Goal: Communication & Community: Share content

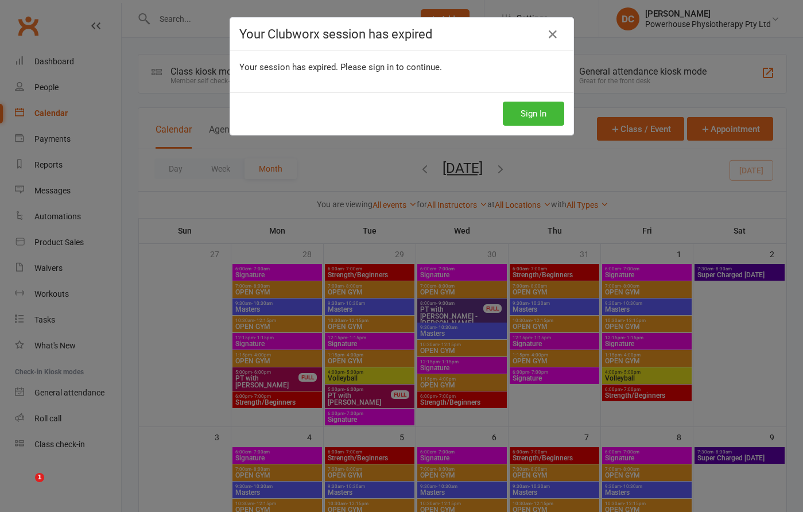
click at [526, 117] on button "Sign In" at bounding box center [533, 114] width 61 height 24
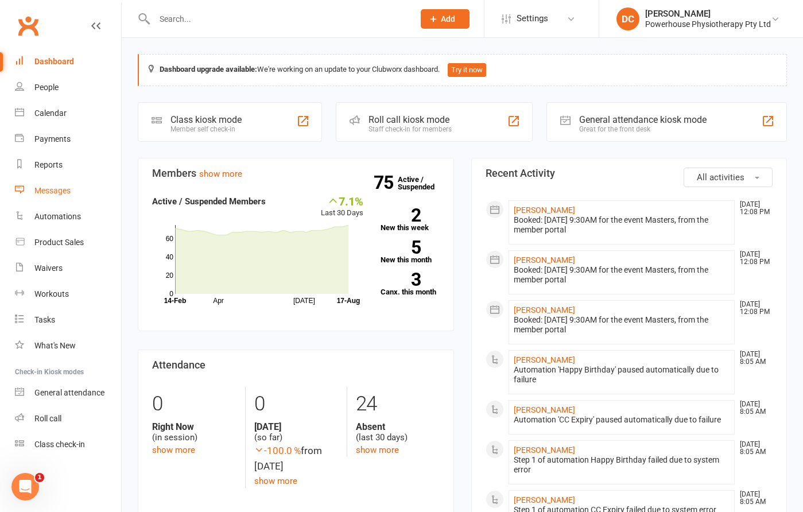
click at [53, 191] on div "Messages" at bounding box center [52, 190] width 36 height 9
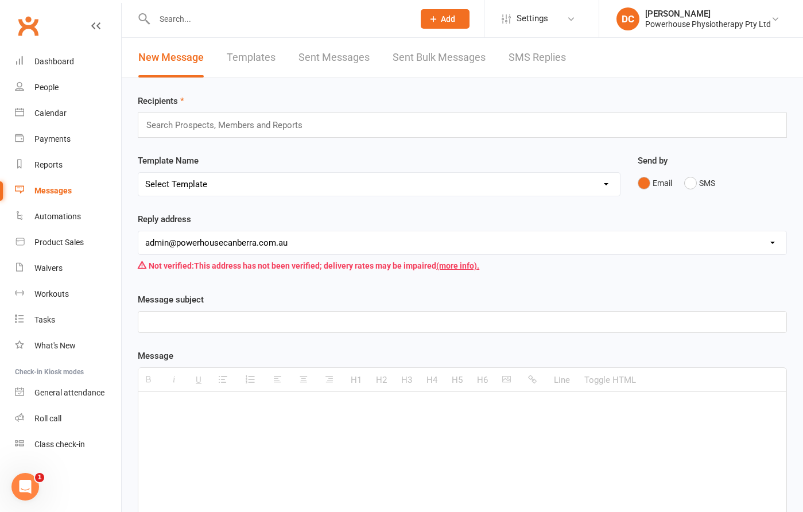
click at [432, 59] on link "Sent Bulk Messages" at bounding box center [439, 58] width 93 height 40
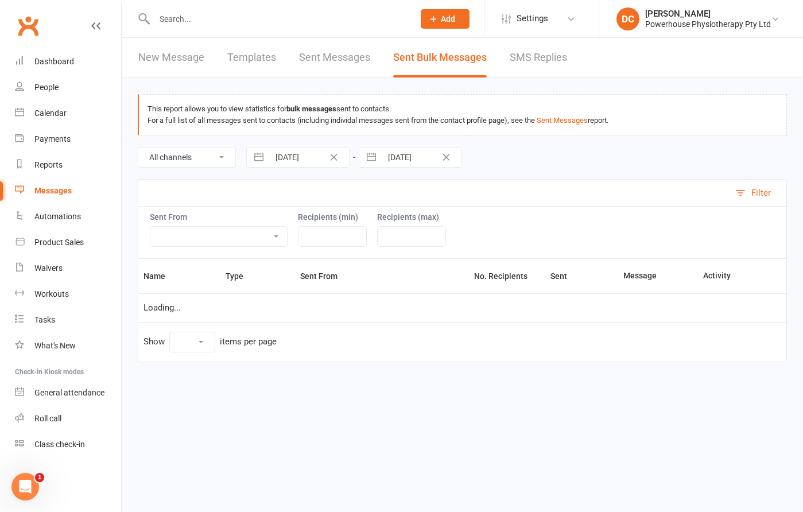
select select "10"
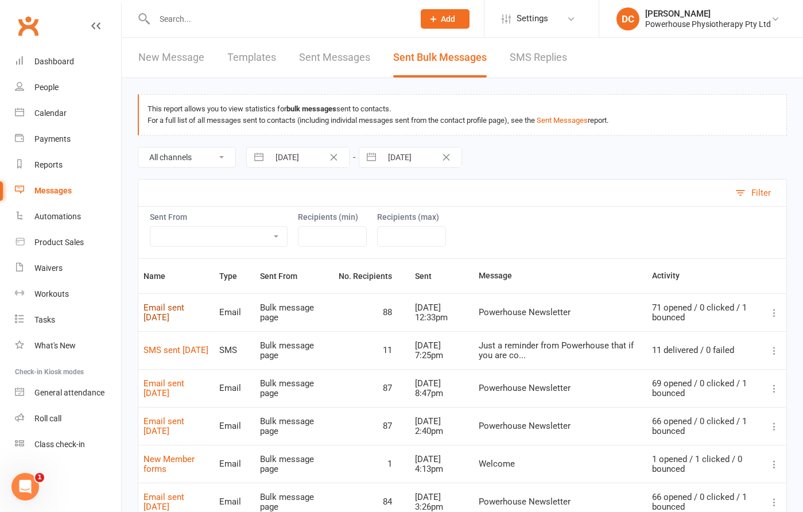
click at [184, 307] on link "Email sent [DATE]" at bounding box center [164, 313] width 41 height 20
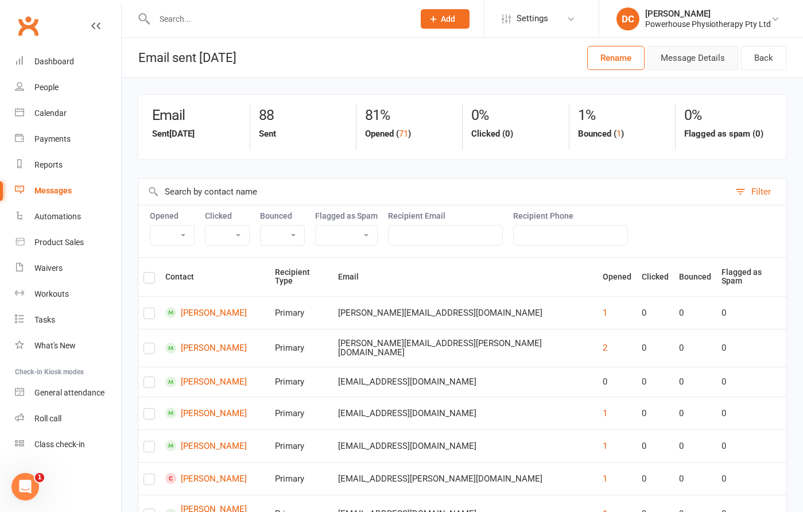
click at [712, 60] on button "Message Details" at bounding box center [693, 58] width 91 height 24
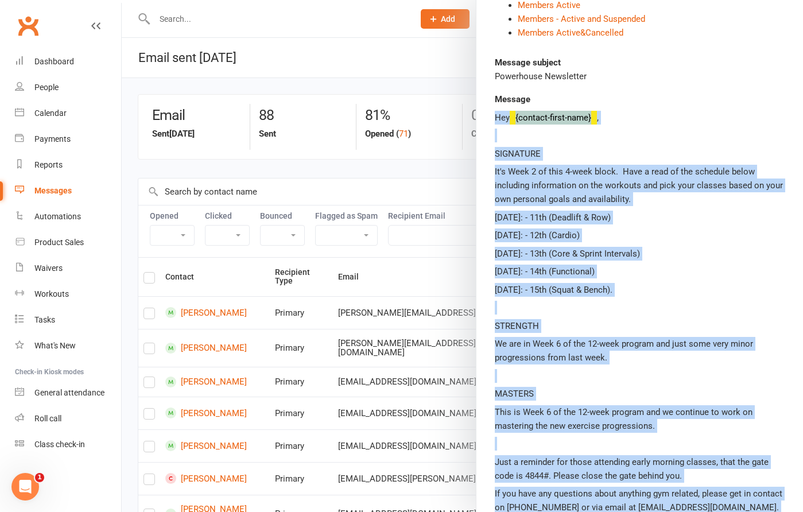
scroll to position [196, 0]
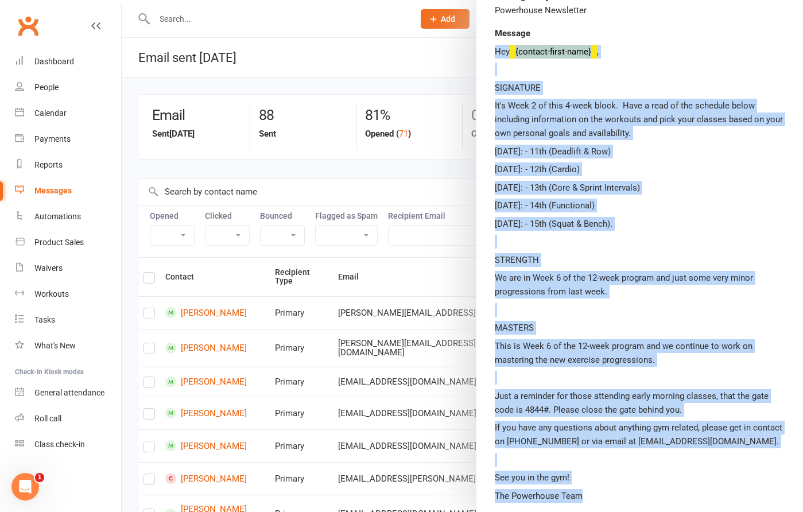
drag, startPoint x: 495, startPoint y: 249, endPoint x: 688, endPoint y: 501, distance: 317.4
click at [688, 501] on div "Hey {contact-first-name} , SIGNATURE It's Week 2 of this 4-week block. Have a r…" at bounding box center [640, 274] width 290 height 458
copy div "Hey {contact-first-name} , SIGNATURE It's Week 2 of this 4-week block. Have a r…"
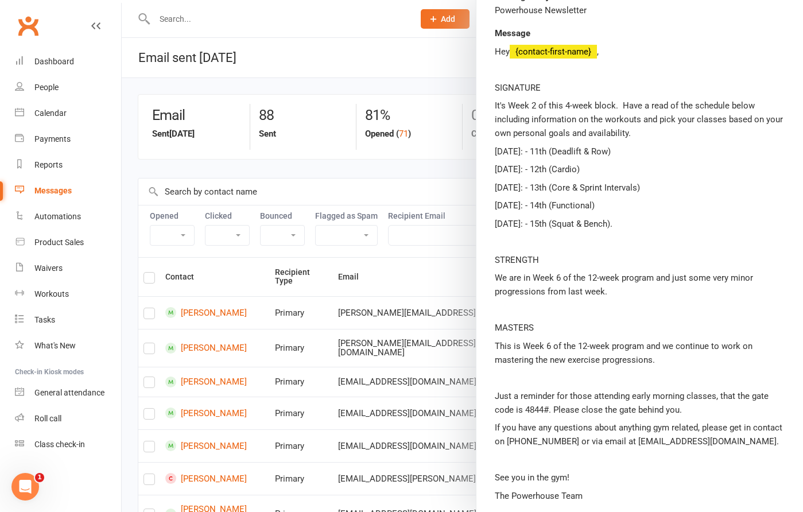
click at [372, 56] on div at bounding box center [462, 256] width 681 height 512
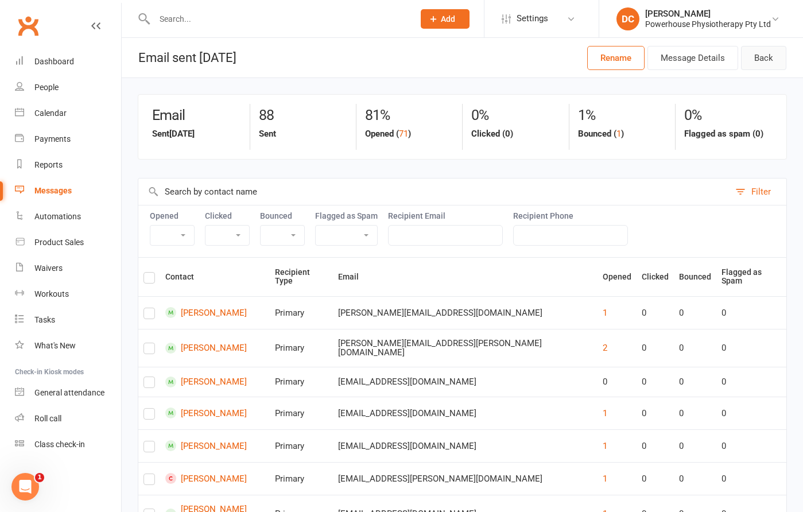
click at [757, 61] on link "Back" at bounding box center [763, 58] width 45 height 24
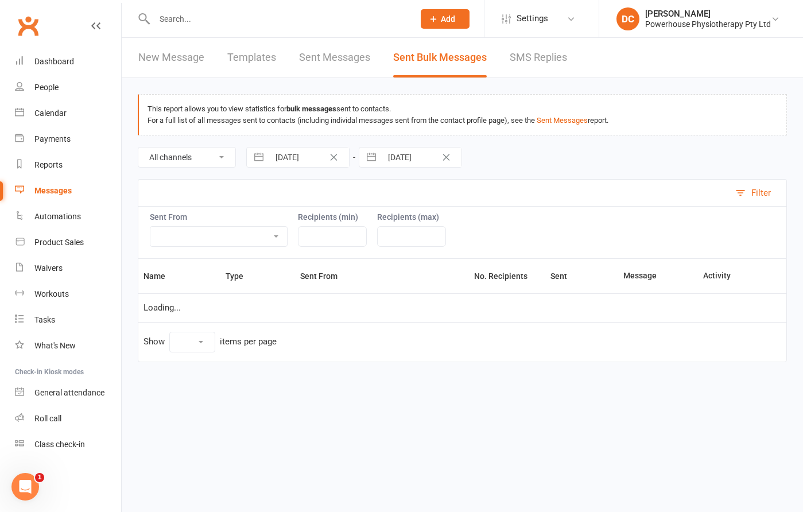
select select "10"
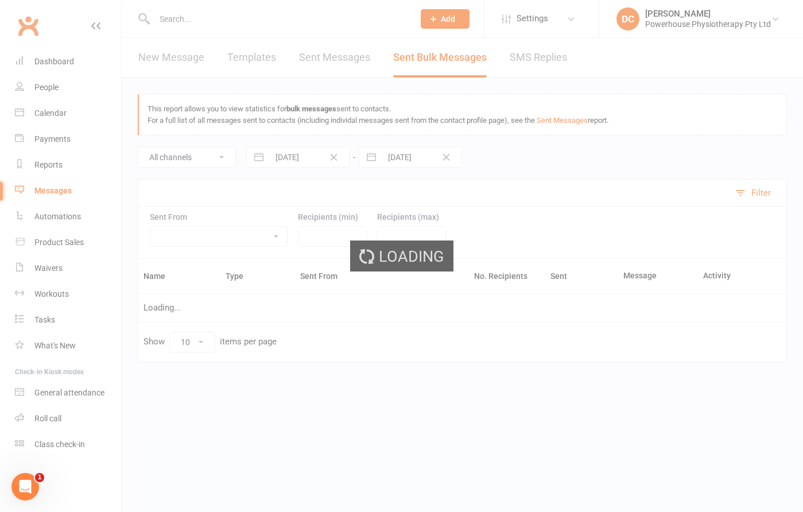
drag, startPoint x: 172, startPoint y: 54, endPoint x: 178, endPoint y: 63, distance: 10.3
click at [172, 54] on div "Loading" at bounding box center [401, 256] width 803 height 512
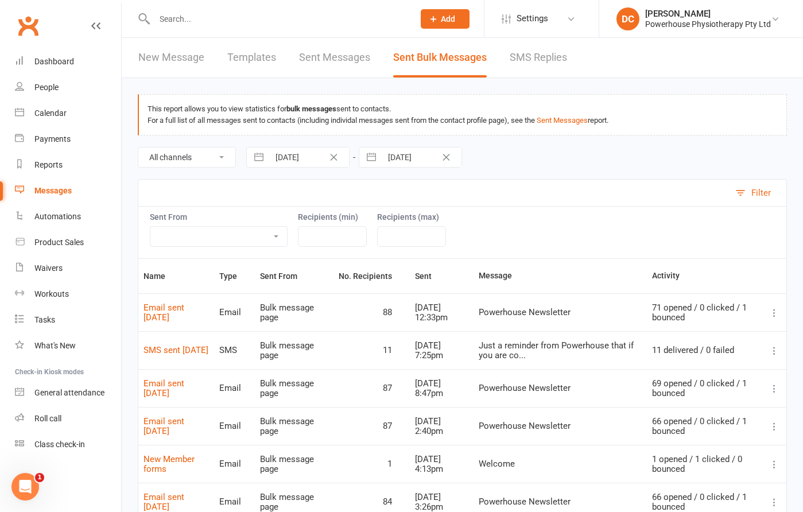
click at [162, 59] on link "New Message" at bounding box center [171, 58] width 66 height 40
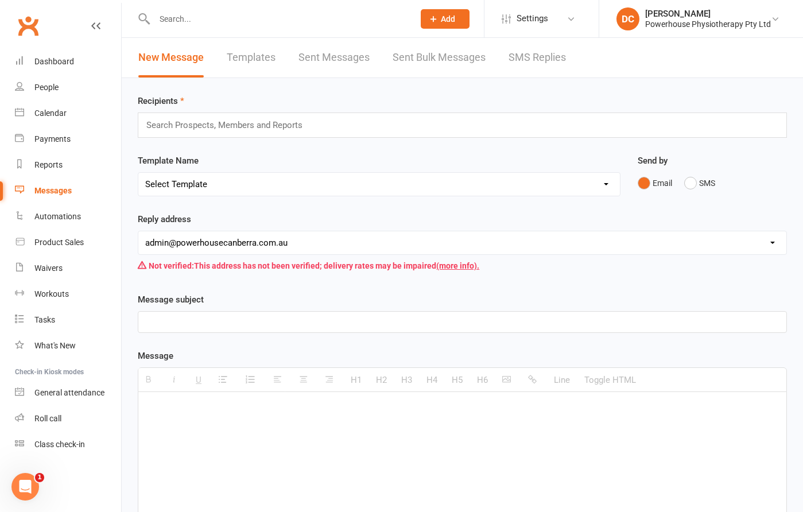
click at [228, 408] on p at bounding box center [462, 409] width 634 height 14
paste div
click at [197, 464] on p at bounding box center [462, 463] width 634 height 14
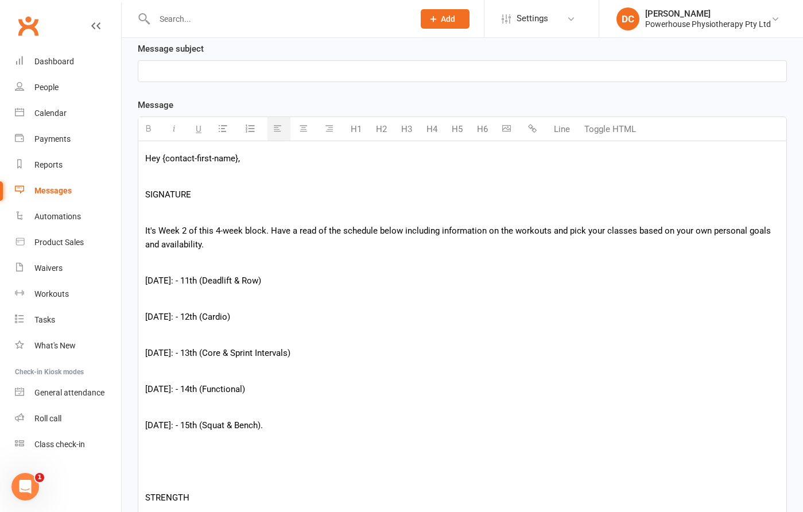
scroll to position [268, 0]
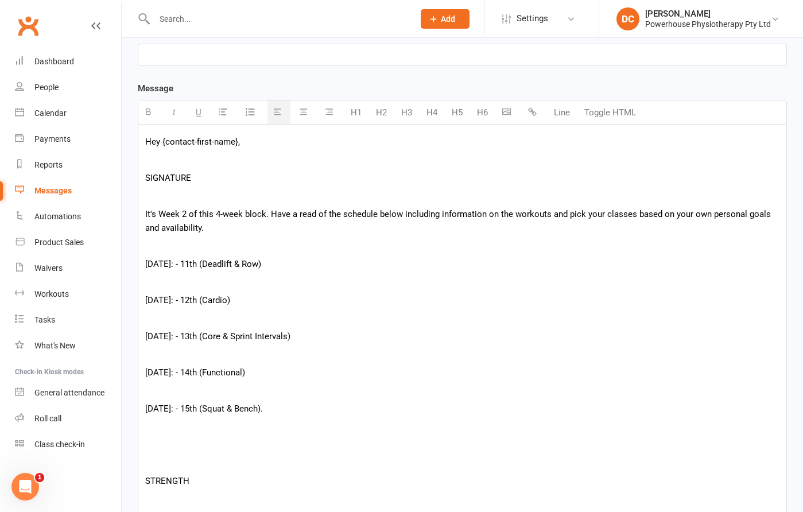
click at [200, 196] on p at bounding box center [462, 196] width 634 height 14
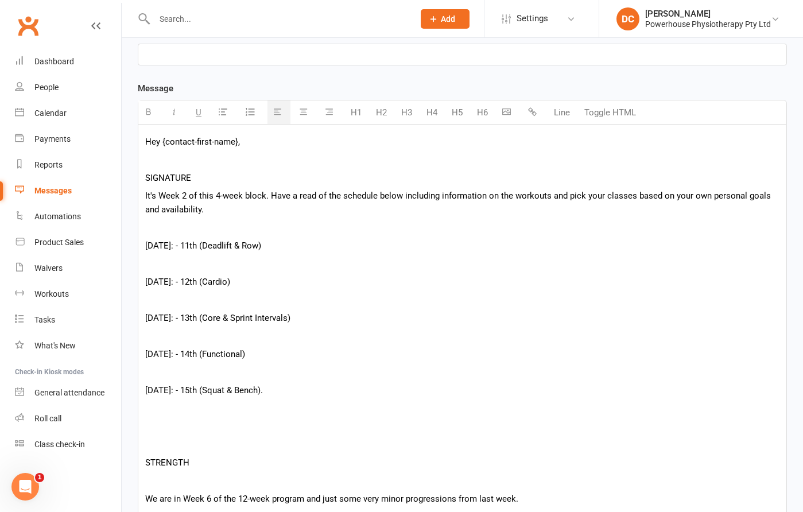
click at [185, 196] on p "It's Week 2 of this 4-week block. Have a read of the schedule below including i…" at bounding box center [462, 203] width 634 height 28
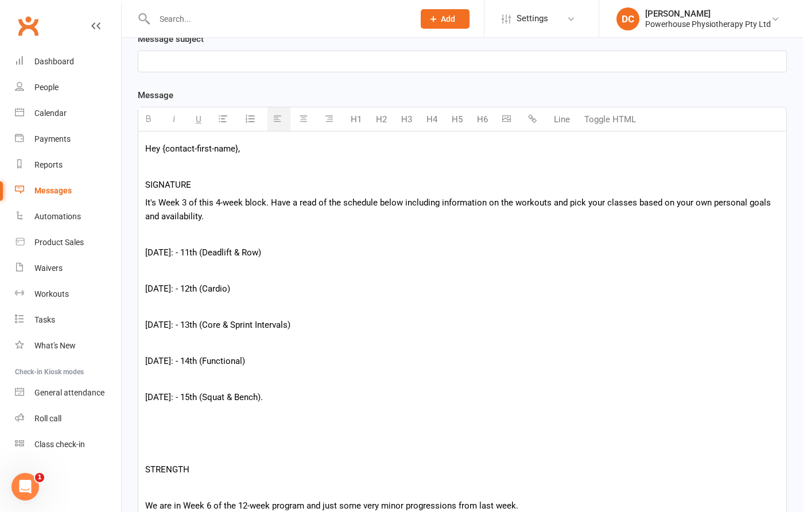
scroll to position [259, 0]
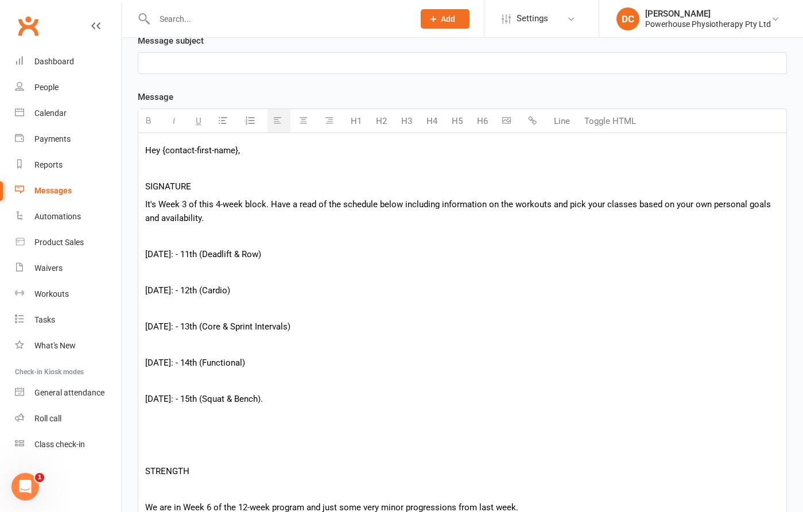
click at [183, 237] on p at bounding box center [462, 237] width 634 height 14
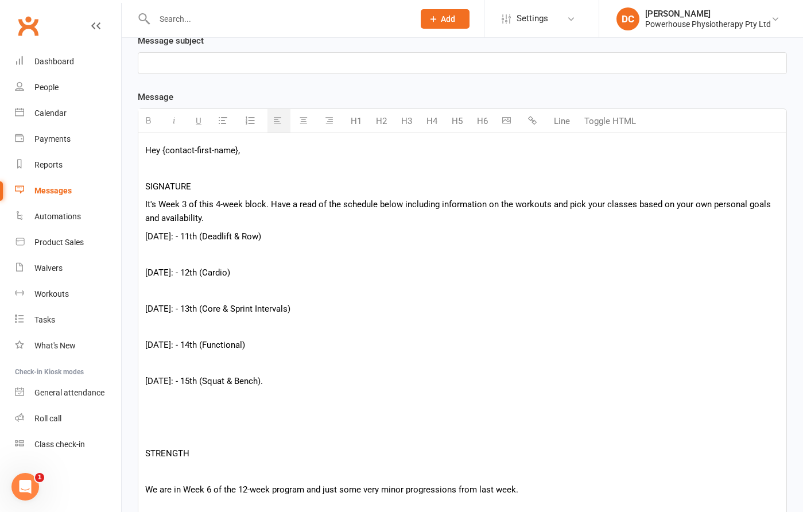
click at [193, 237] on p "[DATE]: - 11th (Deadlift & Row)" at bounding box center [462, 237] width 634 height 14
click at [191, 255] on p at bounding box center [462, 254] width 634 height 14
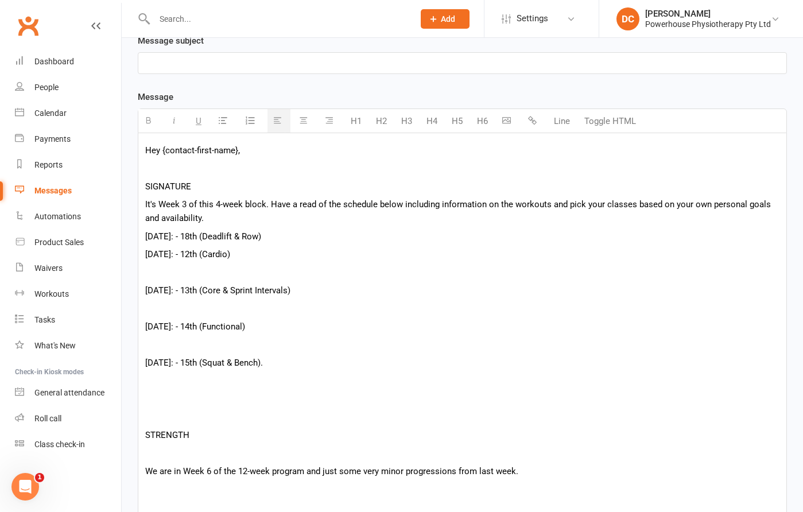
click at [195, 256] on p "[DATE]: - 12th (Cardio)" at bounding box center [462, 254] width 634 height 14
click at [228, 274] on p at bounding box center [462, 273] width 634 height 14
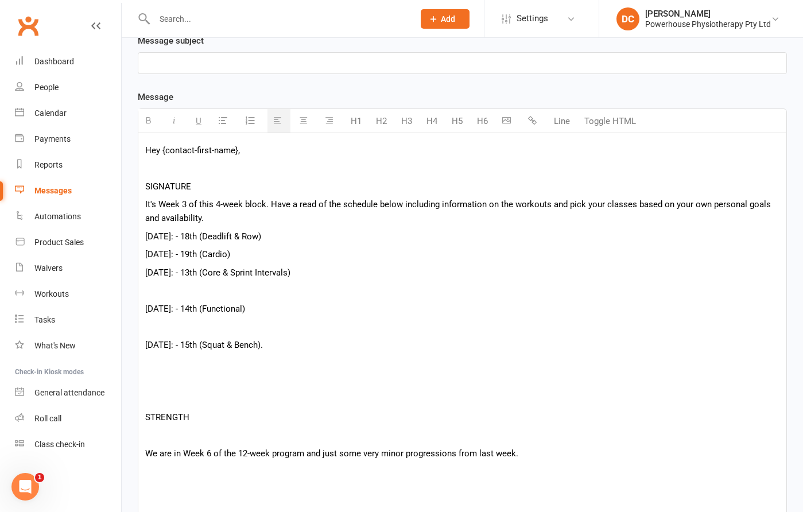
click at [206, 275] on p "[DATE]: - 13th (Core & Sprint Intervals)" at bounding box center [462, 273] width 634 height 14
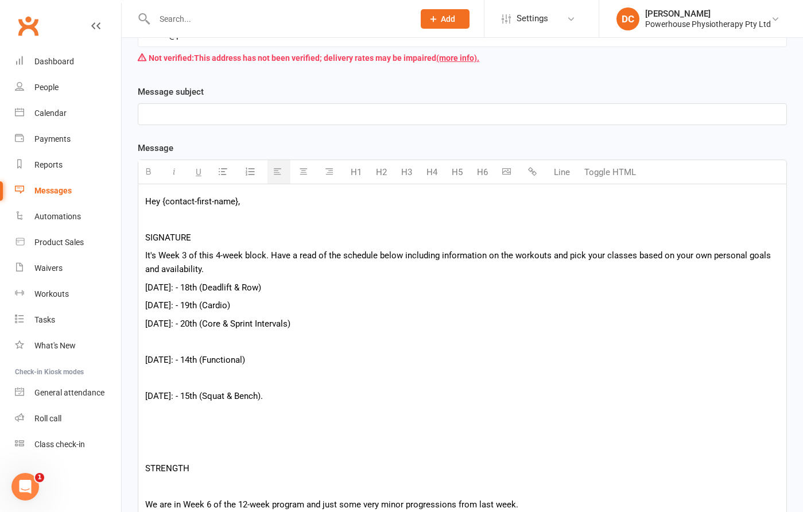
click at [208, 344] on p at bounding box center [462, 342] width 634 height 14
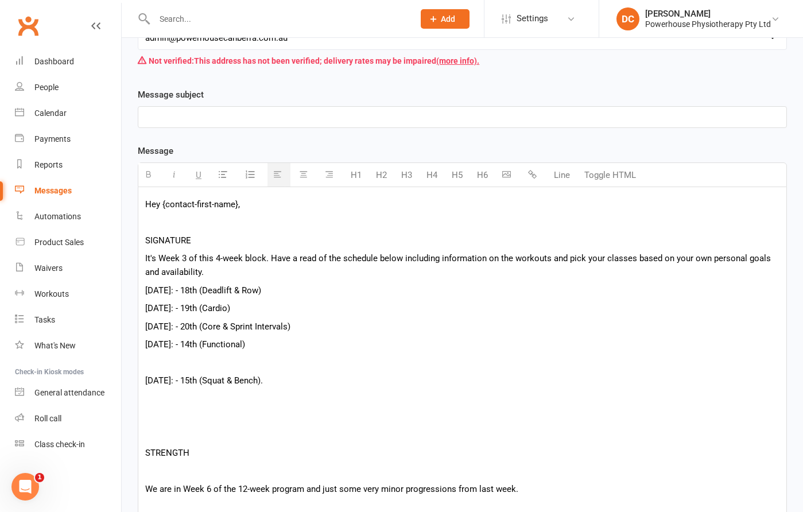
scroll to position [200, 0]
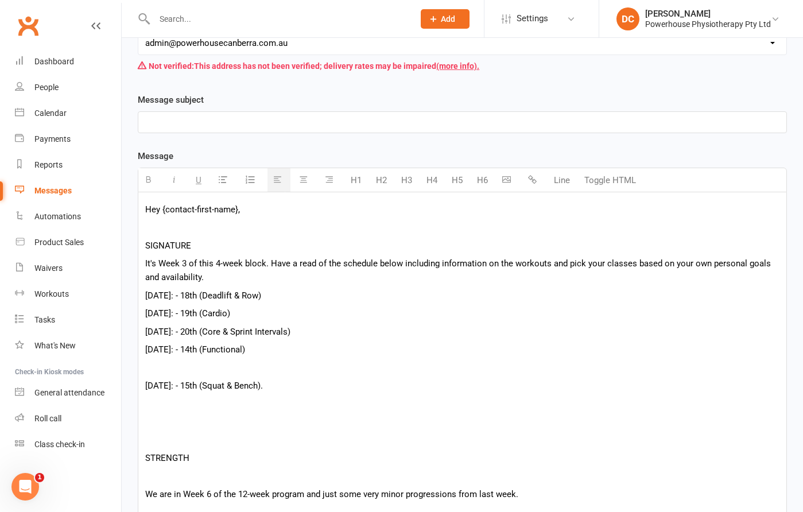
click at [206, 348] on p "[DATE]: - 14th (Functional)" at bounding box center [462, 350] width 634 height 14
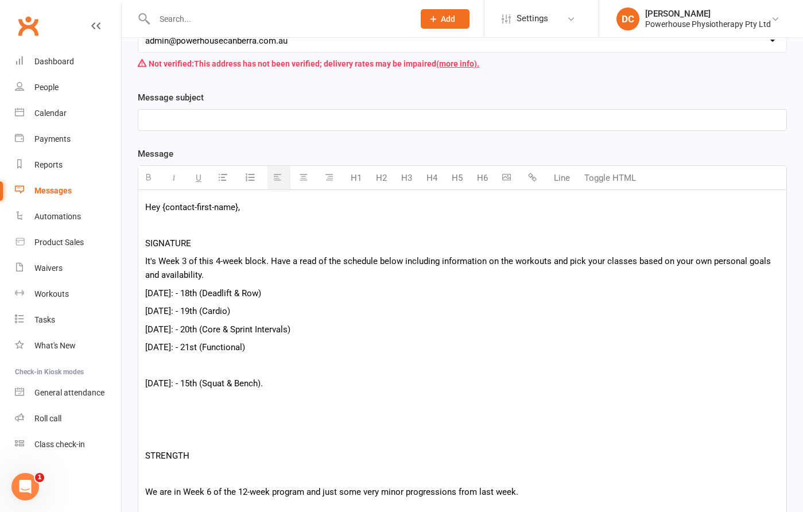
click at [164, 362] on p at bounding box center [462, 366] width 634 height 14
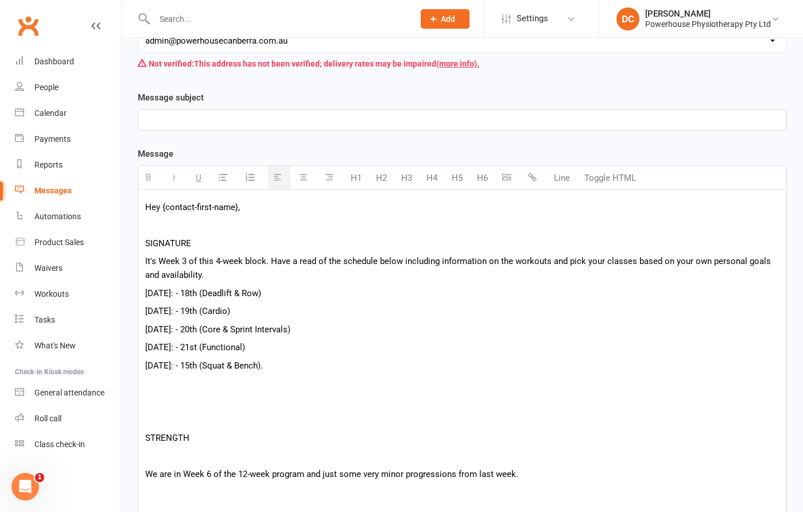
click at [193, 367] on p "[DATE]: - 15th (Squat & Bench)." at bounding box center [462, 366] width 634 height 14
drag, startPoint x: 210, startPoint y: 295, endPoint x: 243, endPoint y: 293, distance: 33.9
click at [243, 293] on p "[DATE]: - 18th (Deadlift & Row)" at bounding box center [462, 293] width 634 height 14
drag, startPoint x: 262, startPoint y: 293, endPoint x: 207, endPoint y: 293, distance: 55.1
click at [207, 293] on p "[DATE]: - 18th (Deadlift & Row)" at bounding box center [462, 293] width 634 height 14
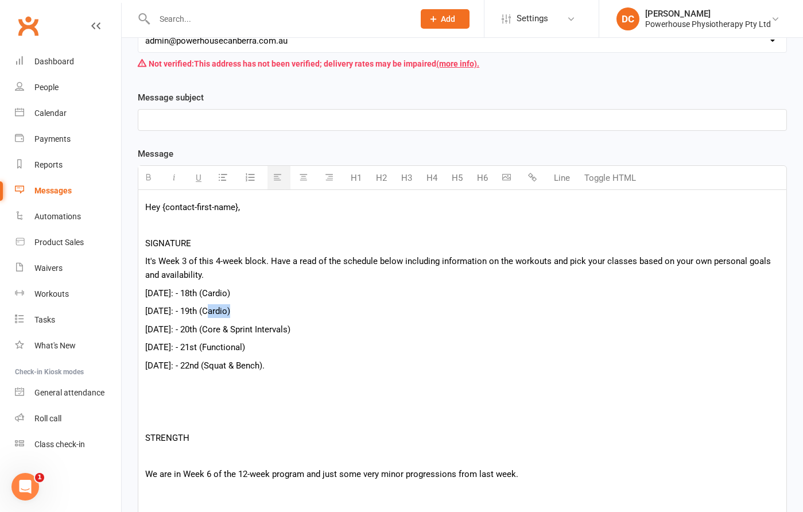
drag, startPoint x: 210, startPoint y: 310, endPoint x: 234, endPoint y: 307, distance: 24.9
click at [234, 307] on p "[DATE]: - 19th (Cardio)" at bounding box center [462, 311] width 634 height 14
drag, startPoint x: 222, startPoint y: 331, endPoint x: 305, endPoint y: 328, distance: 82.7
click at [305, 328] on p "[DATE]: - 20th (Core & Sprint Intervals)" at bounding box center [462, 330] width 634 height 14
copy p "Core & Sprint Intervals"
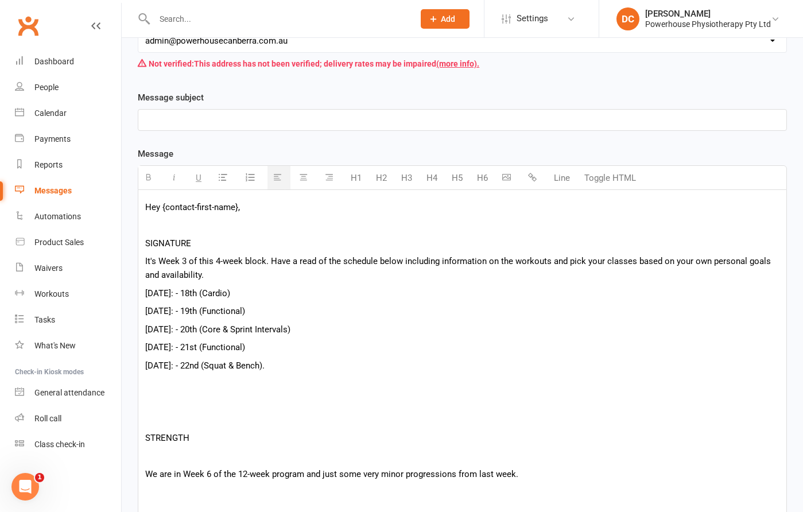
drag, startPoint x: 212, startPoint y: 347, endPoint x: 251, endPoint y: 344, distance: 39.1
click at [251, 344] on p "[DATE]: - 21st (Functional)" at bounding box center [462, 347] width 634 height 14
drag, startPoint x: 203, startPoint y: 366, endPoint x: 256, endPoint y: 365, distance: 52.8
click at [256, 365] on p "[DATE]: - 22nd (Squat & Bench)." at bounding box center [462, 366] width 634 height 14
copy p "Squat & Bench"
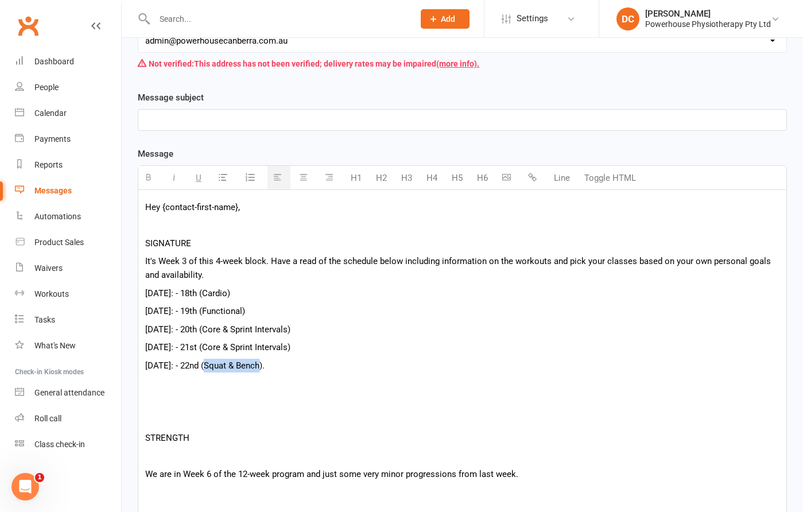
drag, startPoint x: 221, startPoint y: 330, endPoint x: 304, endPoint y: 332, distance: 83.3
click at [304, 332] on p "[DATE]: - 20th (Core & Sprint Intervals)" at bounding box center [462, 330] width 634 height 14
drag, startPoint x: 202, startPoint y: 366, endPoint x: 256, endPoint y: 360, distance: 54.9
click at [256, 360] on p "[DATE]: - 22nd (Squat & Bench)." at bounding box center [462, 366] width 634 height 14
click at [204, 414] on p at bounding box center [462, 420] width 634 height 14
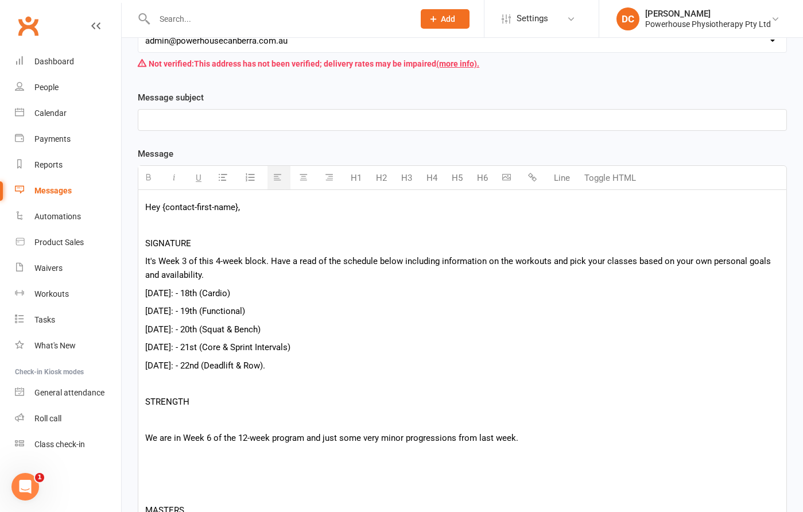
click at [168, 415] on p at bounding box center [462, 420] width 634 height 14
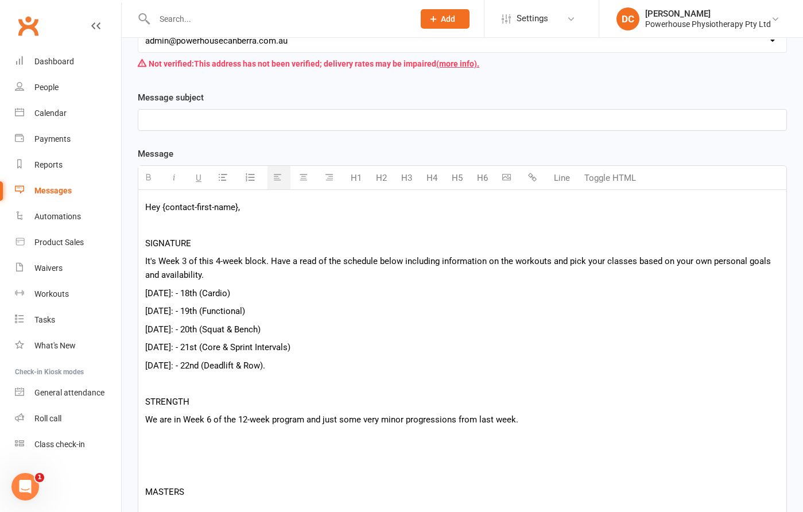
click at [175, 476] on p at bounding box center [462, 474] width 634 height 14
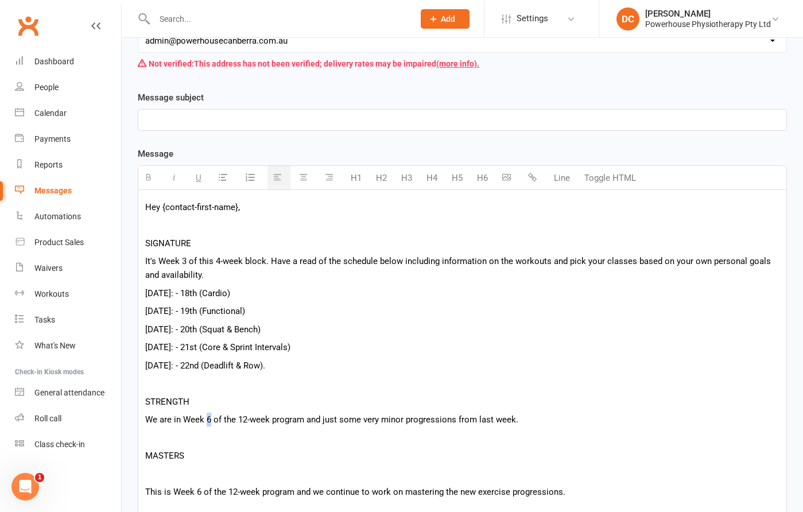
click at [208, 419] on p "We are in Week 6 of the 12-week program and just some very minor progressions f…" at bounding box center [462, 420] width 634 height 14
drag, startPoint x: 322, startPoint y: 419, endPoint x: 512, endPoint y: 418, distance: 190.0
click at [512, 418] on p "We are in Week 7 of the 12-week program and just some very minor progressions f…" at bounding box center [462, 420] width 634 height 14
click at [181, 480] on p at bounding box center [462, 474] width 634 height 14
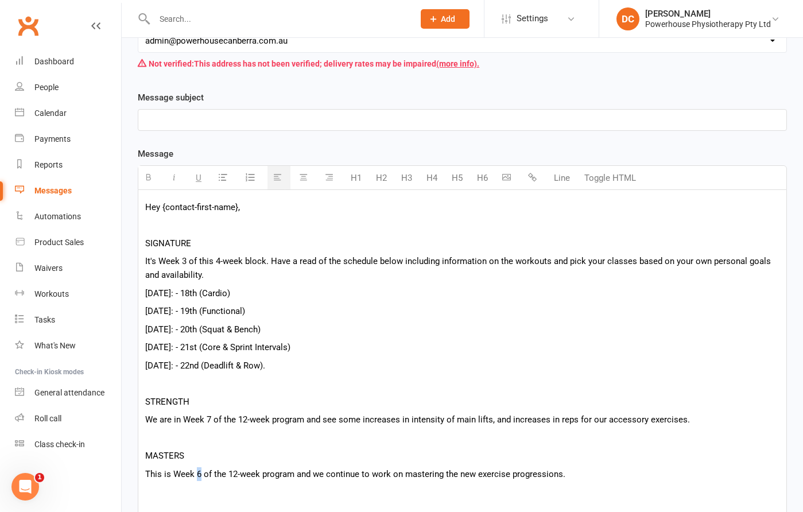
click at [196, 475] on p "This is Week 6 of the 12-week program and we continue to work on mastering the …" at bounding box center [462, 474] width 634 height 14
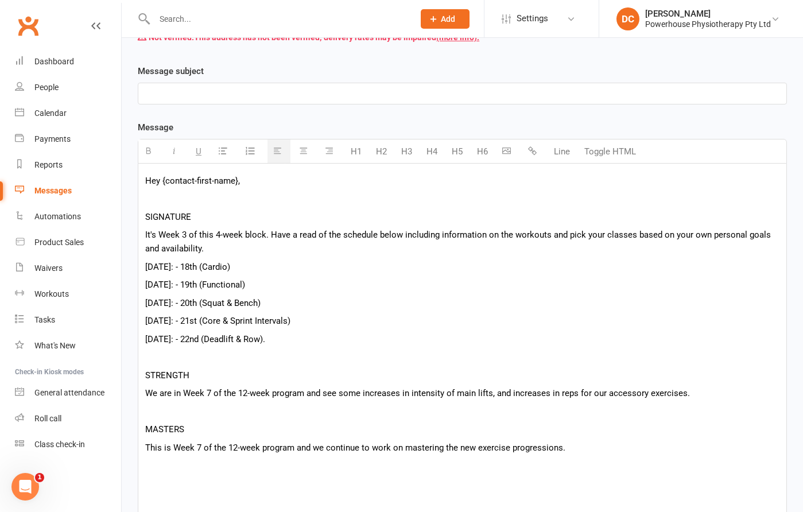
scroll to position [235, 0]
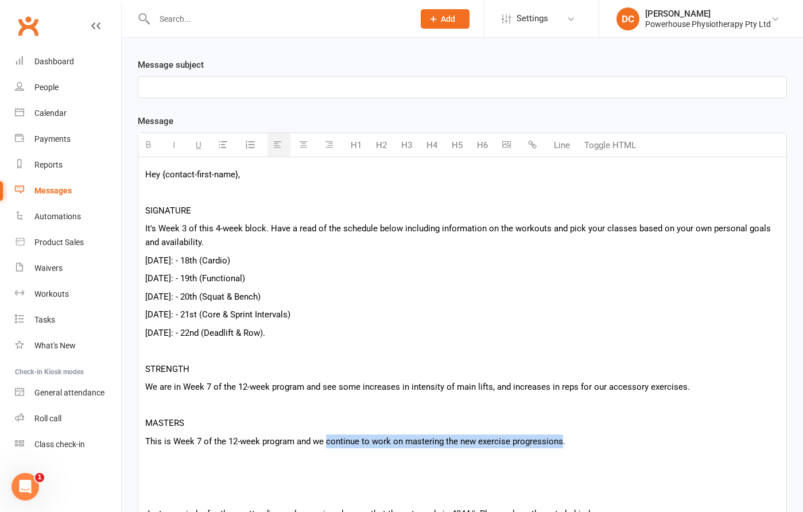
drag, startPoint x: 326, startPoint y: 444, endPoint x: 560, endPoint y: 443, distance: 233.7
click at [560, 443] on p "This is Week 7 of the 12-week program and we continue to work on mastering the …" at bounding box center [462, 442] width 634 height 14
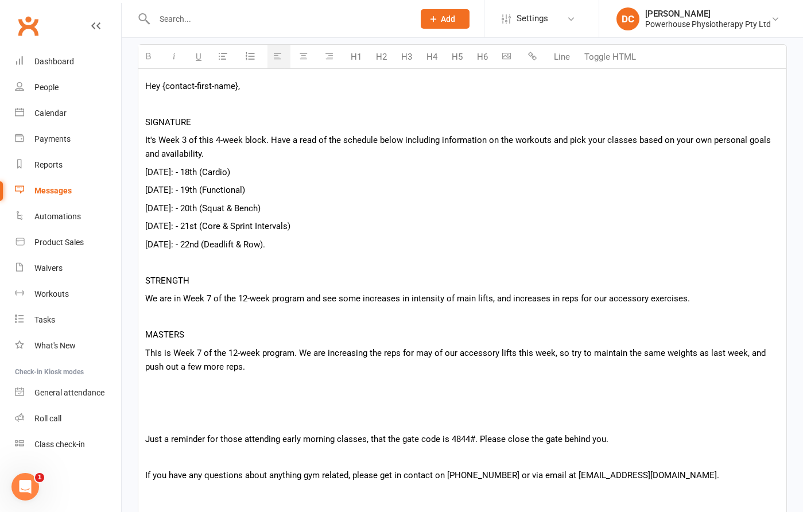
scroll to position [324, 0]
click at [234, 416] on p at bounding box center [462, 420] width 634 height 14
click at [234, 396] on p at bounding box center [462, 403] width 634 height 14
click at [211, 396] on p at bounding box center [462, 403] width 634 height 14
click at [185, 393] on div "Hey {contact-first-name}, SIGNATURE It's Week 3 of this 4-week block. Have a re…" at bounding box center [462, 332] width 648 height 529
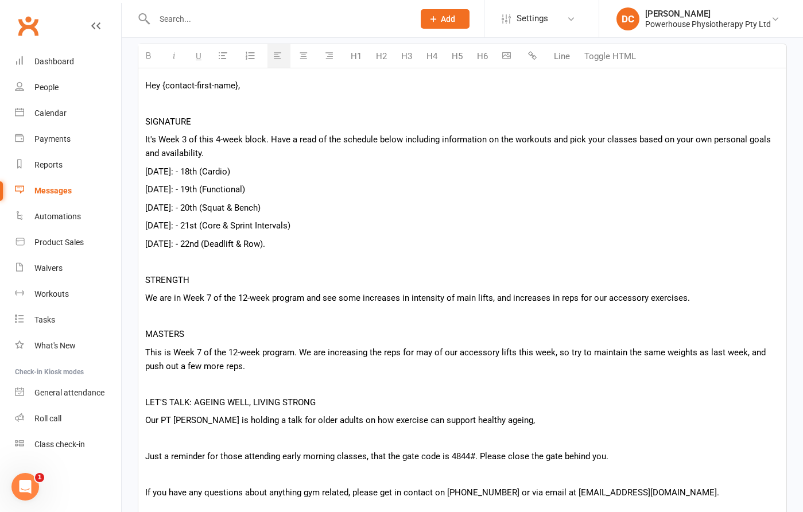
scroll to position [360, 0]
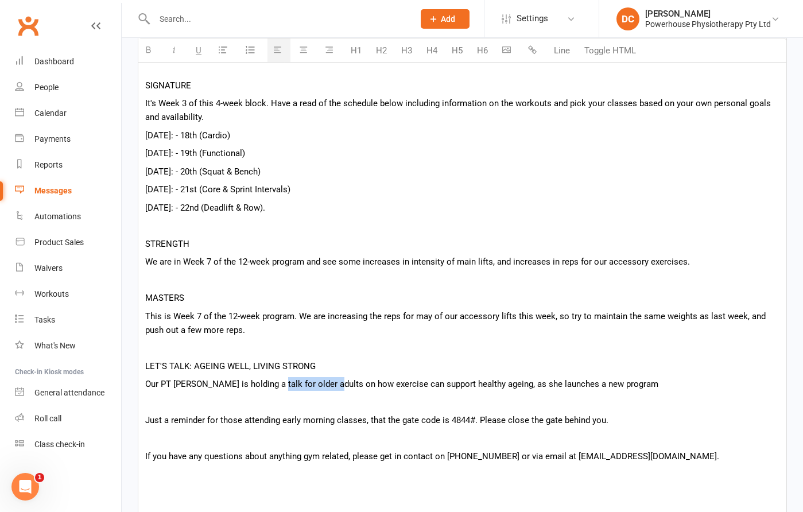
drag, startPoint x: 268, startPoint y: 385, endPoint x: 326, endPoint y: 382, distance: 57.5
click at [326, 382] on p "Our PT [PERSON_NAME] is holding a talk for older adults on how exercise can sup…" at bounding box center [462, 384] width 634 height 14
click at [150, 385] on p "Our PT [PERSON_NAME] is holding a talk on how exercise can support healthy agei…" at bounding box center [462, 384] width 634 height 14
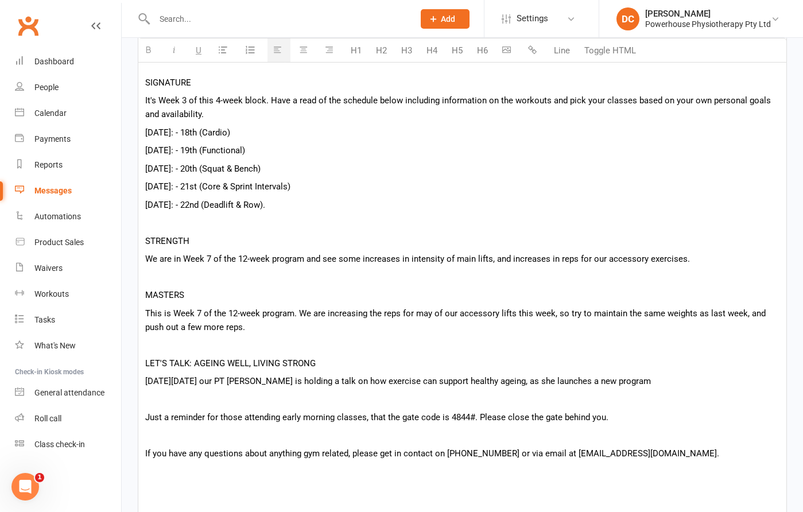
click at [673, 385] on p "[DATE][DATE] our PT [PERSON_NAME] is holding a talk on how exercise can support…" at bounding box center [462, 381] width 634 height 14
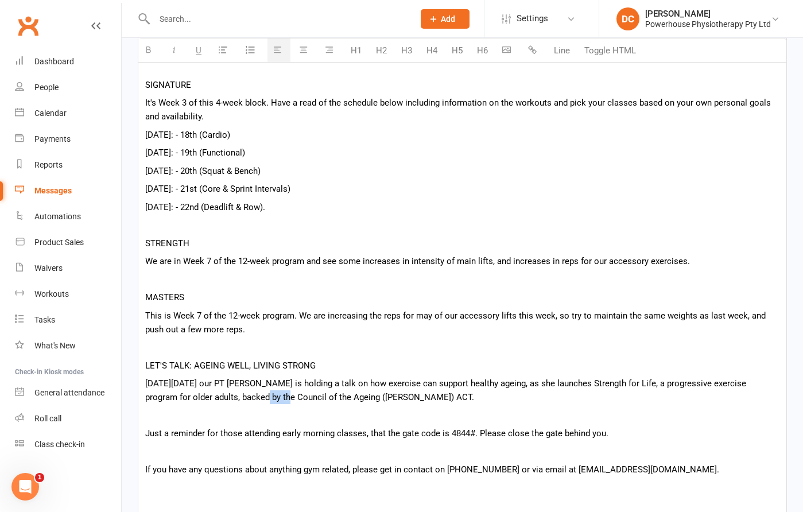
drag, startPoint x: 243, startPoint y: 398, endPoint x: 269, endPoint y: 398, distance: 26.4
click at [269, 398] on p "[DATE][DATE] our PT [PERSON_NAME] is holding a talk on how exercise can support…" at bounding box center [462, 391] width 634 height 28
click at [342, 397] on p "[DATE][DATE] our PT [PERSON_NAME] is holding a talk on how exercise can support…" at bounding box center [462, 391] width 634 height 28
click at [388, 398] on p "[DATE][DATE] our PT [PERSON_NAME] is holding a talk on how exercise can support…" at bounding box center [462, 391] width 634 height 28
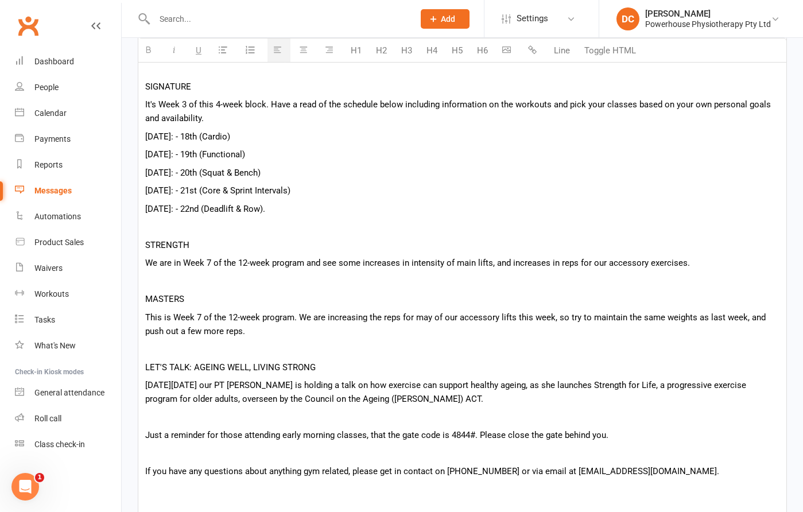
scroll to position [360, 0]
drag, startPoint x: 389, startPoint y: 400, endPoint x: 392, endPoint y: 391, distance: 9.1
click at [389, 400] on p "[DATE][DATE] our PT [PERSON_NAME] is holding a talk on how exercise can support…" at bounding box center [462, 391] width 634 height 28
click at [432, 397] on p "[DATE][DATE] our PT [PERSON_NAME] is holding a talk on how exercise can support…" at bounding box center [462, 391] width 634 height 28
drag, startPoint x: 471, startPoint y: 398, endPoint x: 547, endPoint y: 391, distance: 76.1
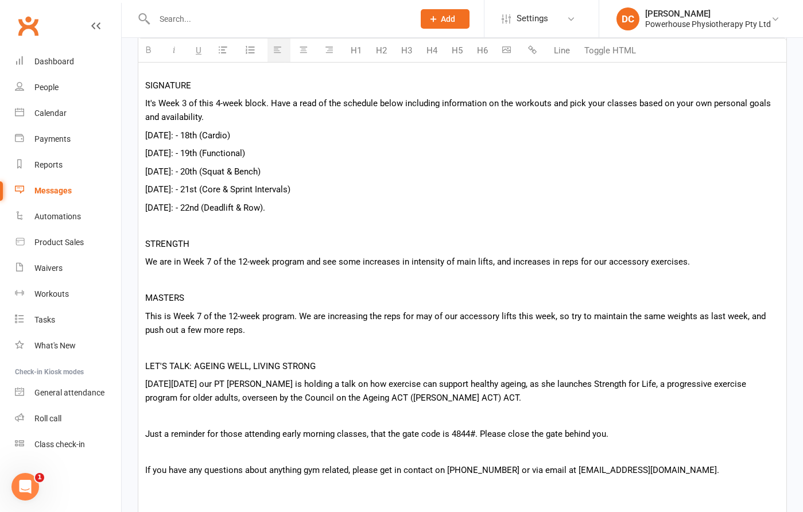
click at [472, 398] on p "[DATE][DATE] our PT [PERSON_NAME] is holding a talk on how exercise can support…" at bounding box center [462, 391] width 634 height 28
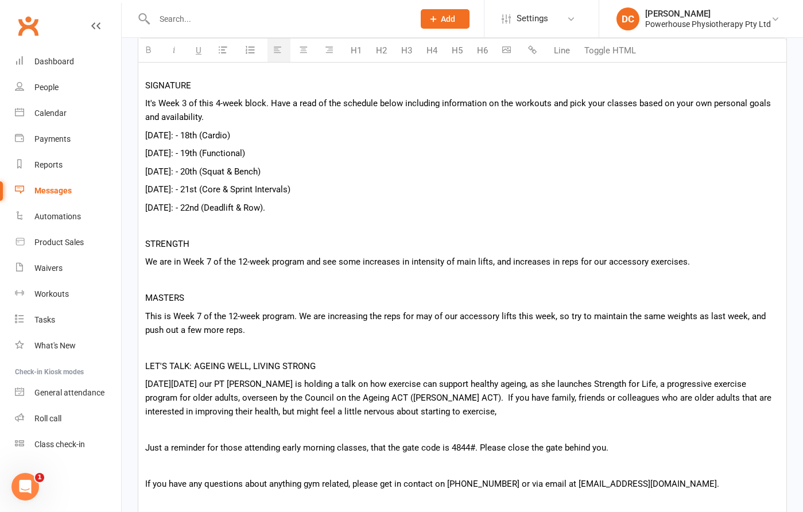
drag, startPoint x: 460, startPoint y: 398, endPoint x: 481, endPoint y: 379, distance: 27.2
click at [460, 398] on p "[DATE][DATE] our PT [PERSON_NAME] is holding a talk on how exercise can support…" at bounding box center [462, 397] width 634 height 41
click at [452, 413] on p "[DATE][DATE] our PT [PERSON_NAME] is holding a talk on how exercise can support…" at bounding box center [462, 397] width 634 height 41
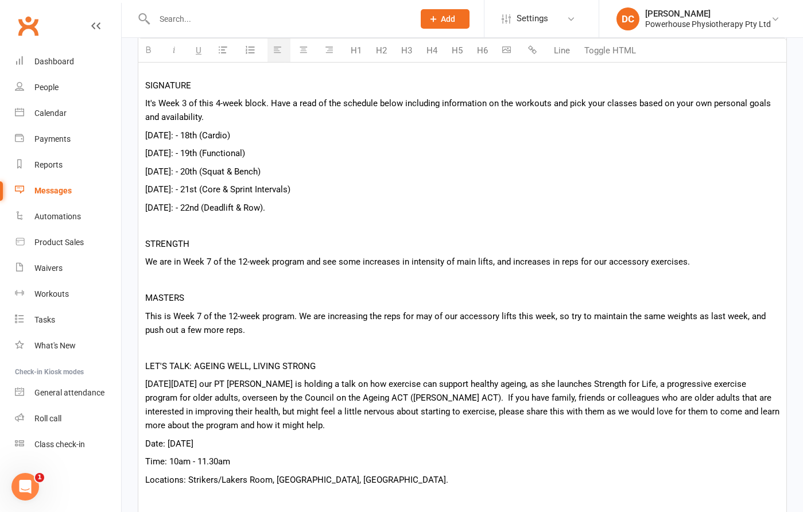
click at [370, 423] on p "[DATE][DATE] our PT [PERSON_NAME] is holding a talk on how exercise can support…" at bounding box center [462, 404] width 634 height 55
click at [706, 413] on p "[DATE][DATE] our PT [PERSON_NAME] is holding a talk on how exercise can support…" at bounding box center [462, 404] width 634 height 55
click at [410, 428] on p "[DATE][DATE] our PT [PERSON_NAME] is holding a talk on how exercise can support…" at bounding box center [462, 404] width 634 height 55
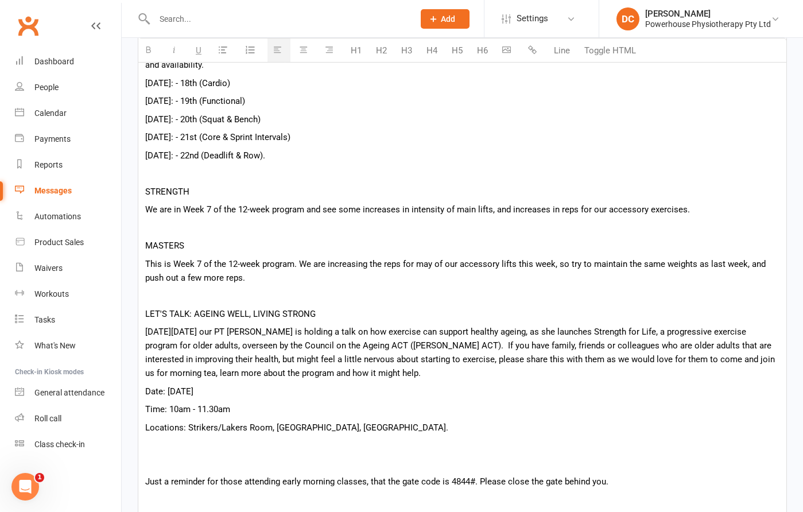
scroll to position [413, 0]
click at [415, 427] on p "Locations: Strikers/Lakers Room, [GEOGRAPHIC_DATA], [GEOGRAPHIC_DATA]." at bounding box center [462, 427] width 634 height 14
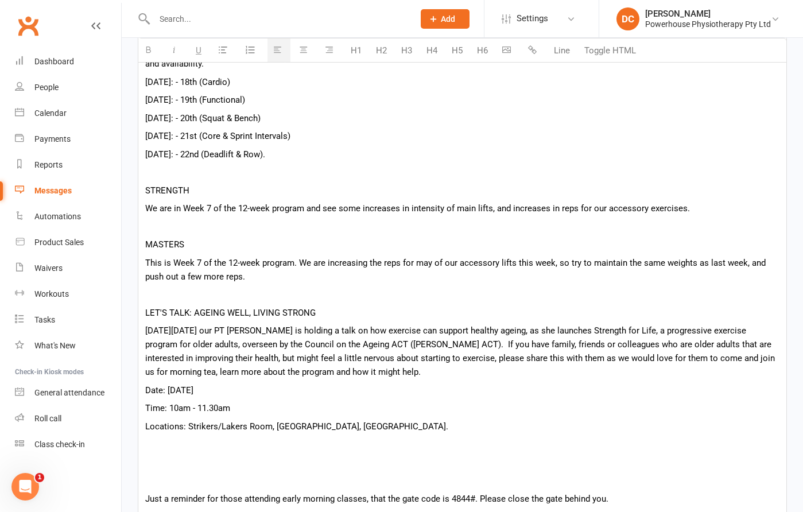
drag, startPoint x: 352, startPoint y: 329, endPoint x: 431, endPoint y: 300, distance: 84.3
click at [352, 329] on p "[DATE][DATE] our PT [PERSON_NAME] is holding a talk on how exercise can support…" at bounding box center [462, 351] width 634 height 55
click at [266, 447] on p at bounding box center [462, 444] width 634 height 14
click at [421, 428] on p "Locations: Strikers/Lakers Room, [GEOGRAPHIC_DATA], [GEOGRAPHIC_DATA]." at bounding box center [462, 427] width 634 height 14
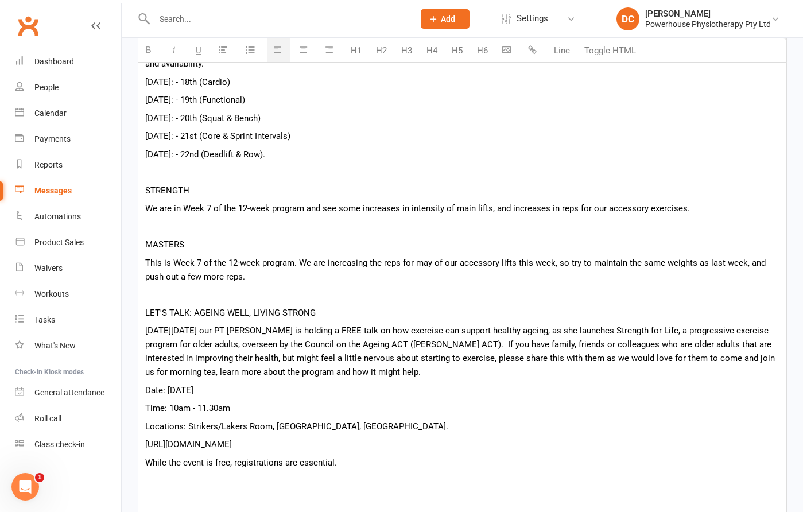
drag, startPoint x: 145, startPoint y: 445, endPoint x: 164, endPoint y: 445, distance: 19.5
click at [145, 445] on span "[URL][DOMAIN_NAME]" at bounding box center [188, 444] width 87 height 10
drag, startPoint x: 436, startPoint y: 445, endPoint x: 199, endPoint y: 449, distance: 236.6
click at [199, 449] on p "Register here: [URL][DOMAIN_NAME]" at bounding box center [462, 444] width 634 height 14
click at [530, 49] on icon "button" at bounding box center [532, 49] width 9 height 9
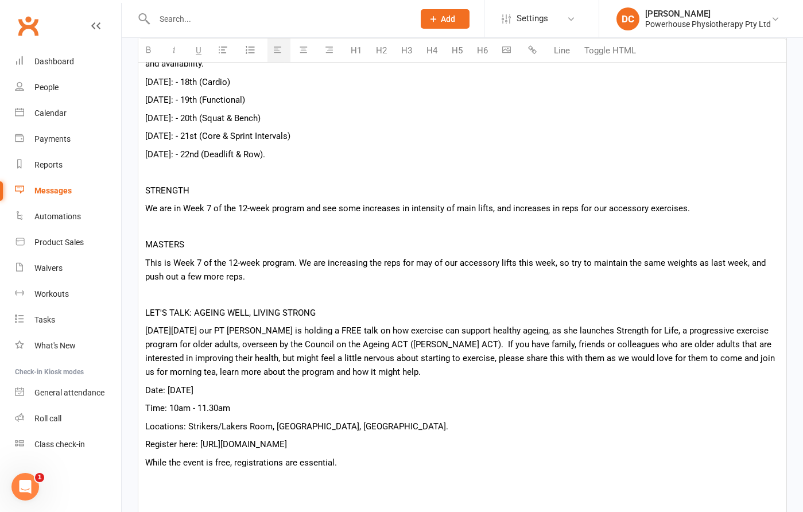
click at [531, 50] on icon "button" at bounding box center [532, 49] width 9 height 9
click at [491, 399] on div "Hey {contact-first-name}, SIGNATURE It's Week 3 of this 4-week block. Have a re…" at bounding box center [462, 328] width 648 height 698
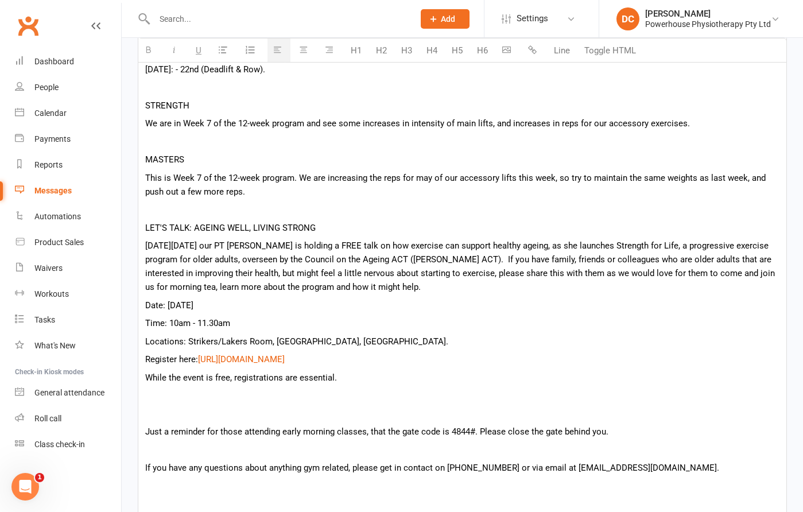
scroll to position [501, 0]
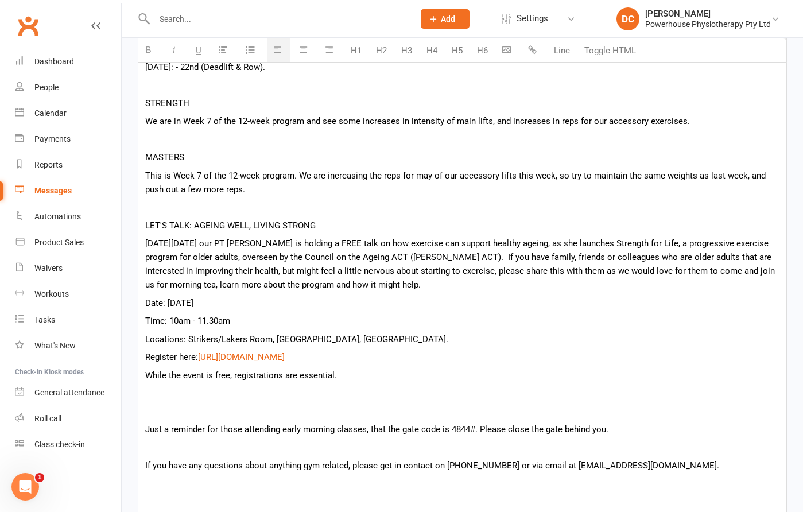
click at [332, 406] on p at bounding box center [462, 412] width 634 height 14
click at [330, 450] on p at bounding box center [462, 448] width 634 height 14
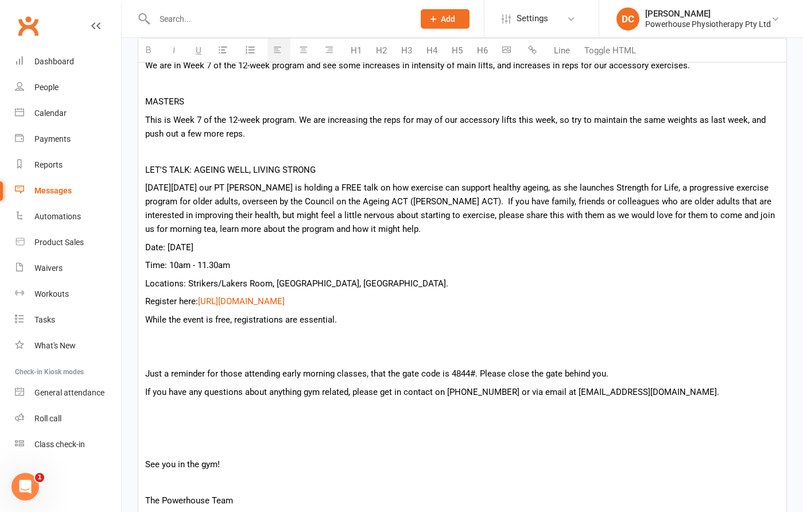
scroll to position [595, 0]
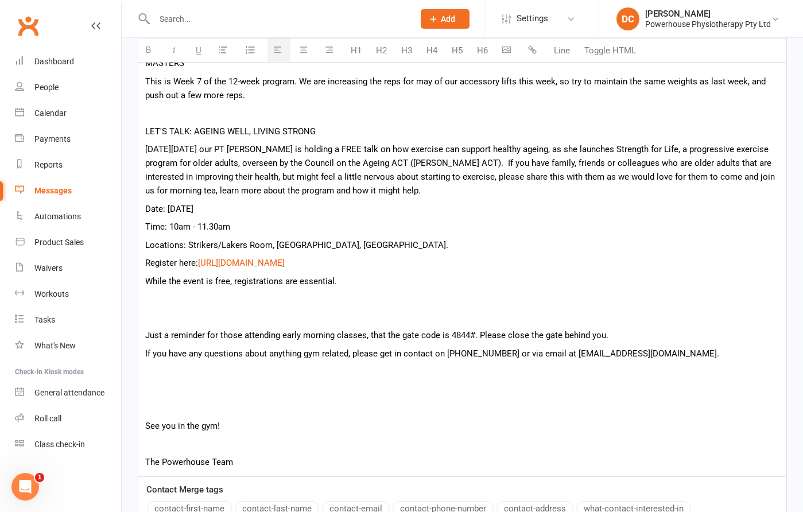
click at [187, 320] on p at bounding box center [462, 318] width 634 height 14
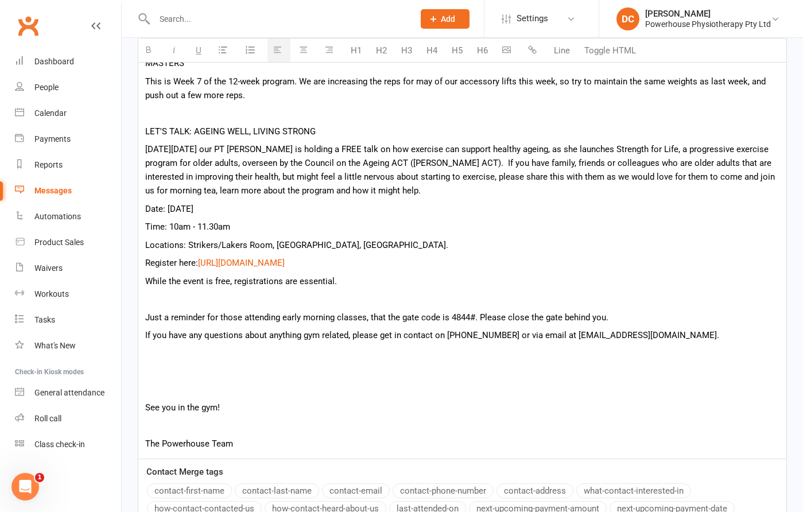
click at [203, 393] on p at bounding box center [462, 390] width 634 height 14
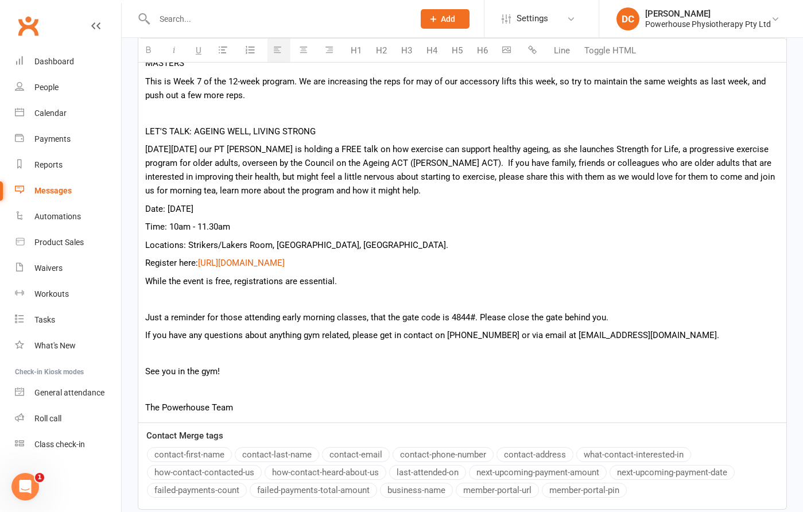
click at [203, 392] on p at bounding box center [462, 390] width 634 height 14
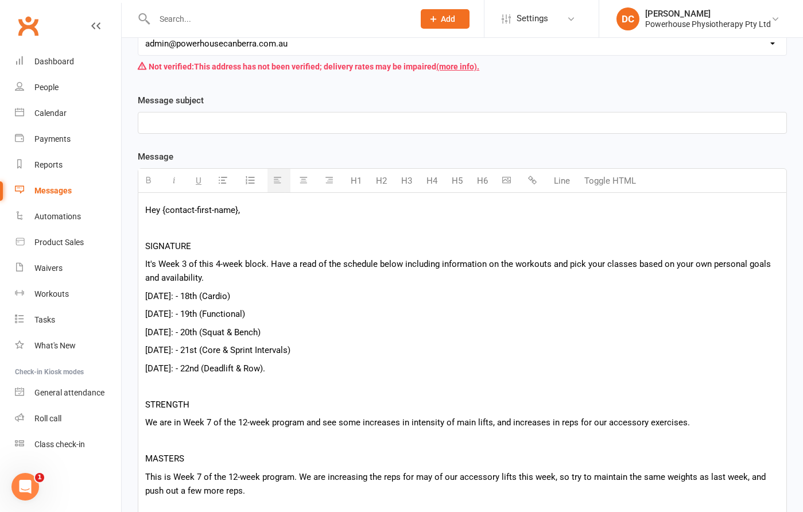
scroll to position [196, 0]
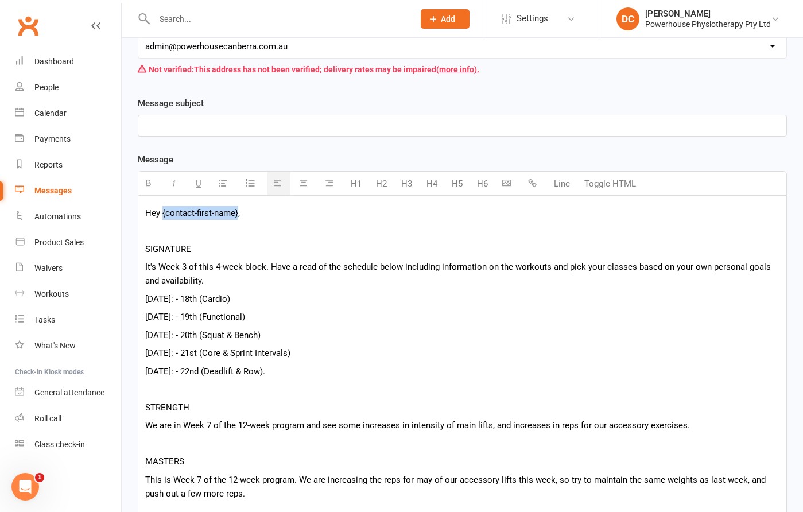
drag, startPoint x: 161, startPoint y: 213, endPoint x: 238, endPoint y: 209, distance: 76.5
click at [238, 209] on p "Hey {contact-first-name}," at bounding box center [462, 213] width 634 height 14
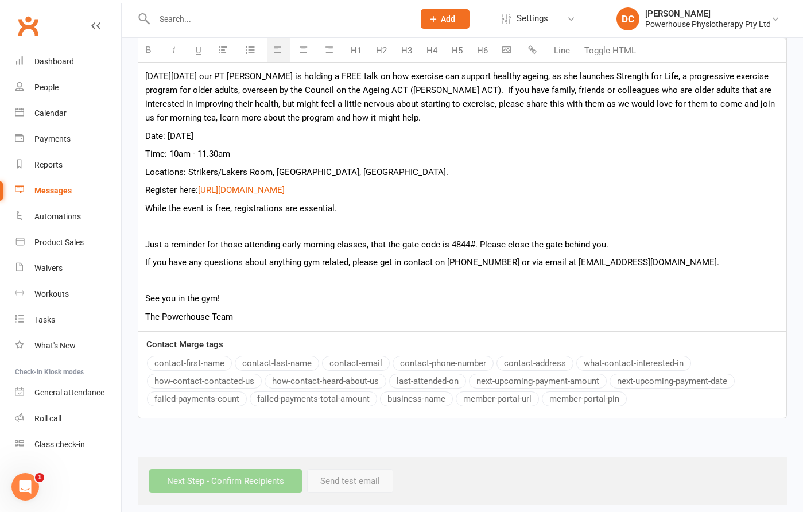
scroll to position [671, 0]
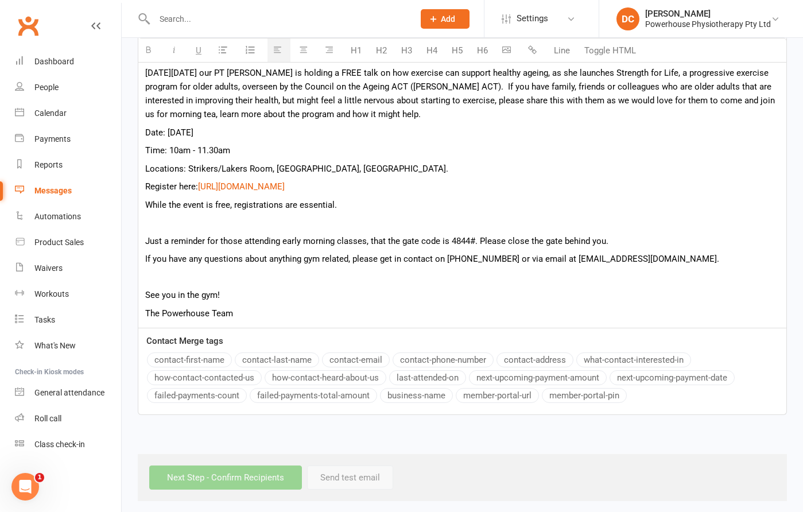
click at [204, 362] on button "contact-first-name" at bounding box center [189, 359] width 85 height 15
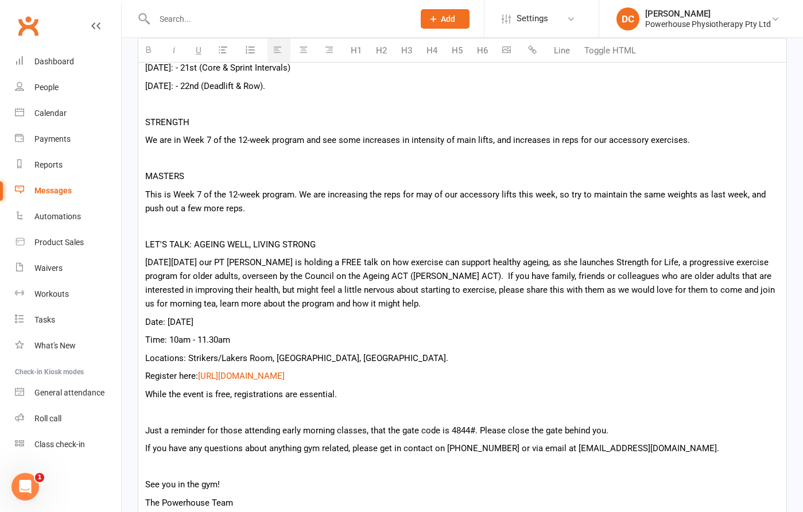
scroll to position [489, 0]
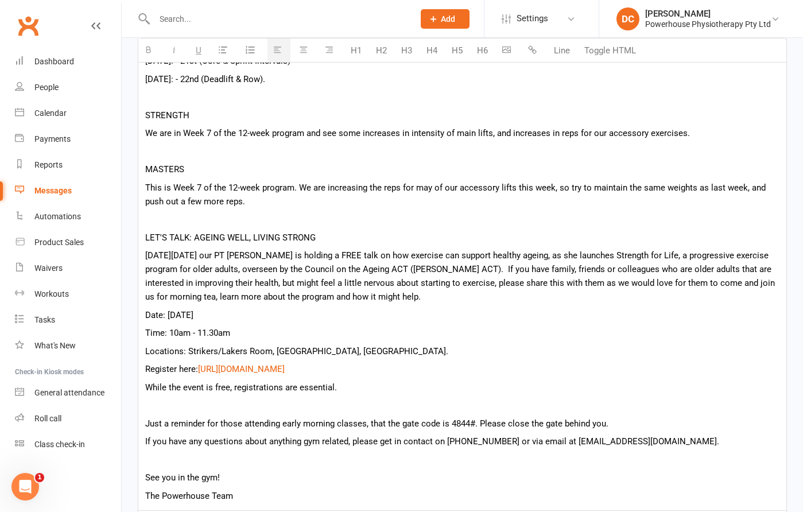
click at [425, 187] on p "This is Week 7 of the 12-week program. We are increasing the reps for may of ou…" at bounding box center [462, 195] width 634 height 28
click at [412, 224] on p at bounding box center [462, 219] width 634 height 14
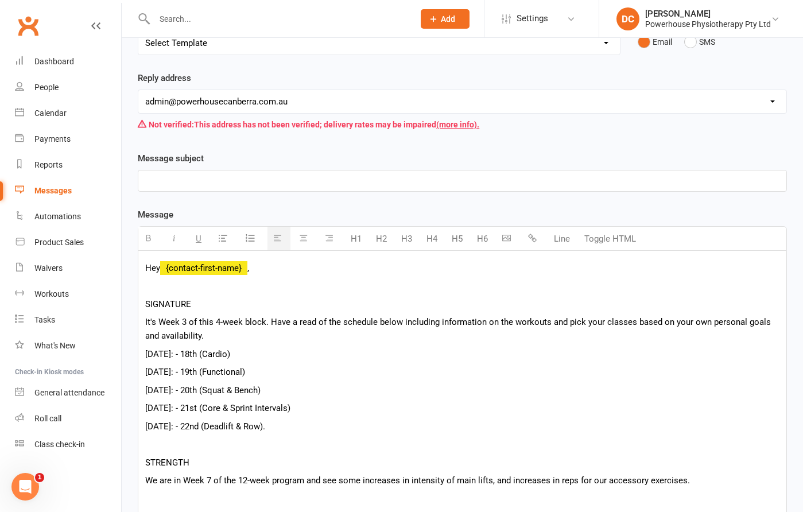
scroll to position [142, 0]
click at [310, 182] on p at bounding box center [462, 180] width 634 height 14
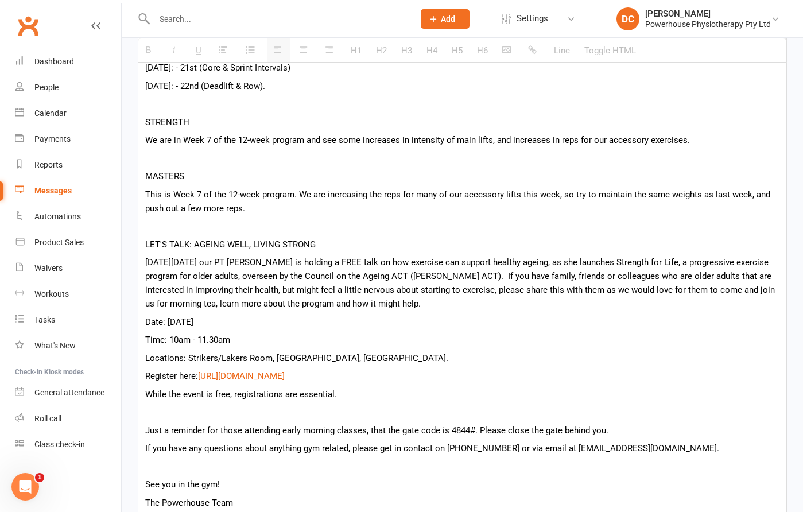
scroll to position [486, 0]
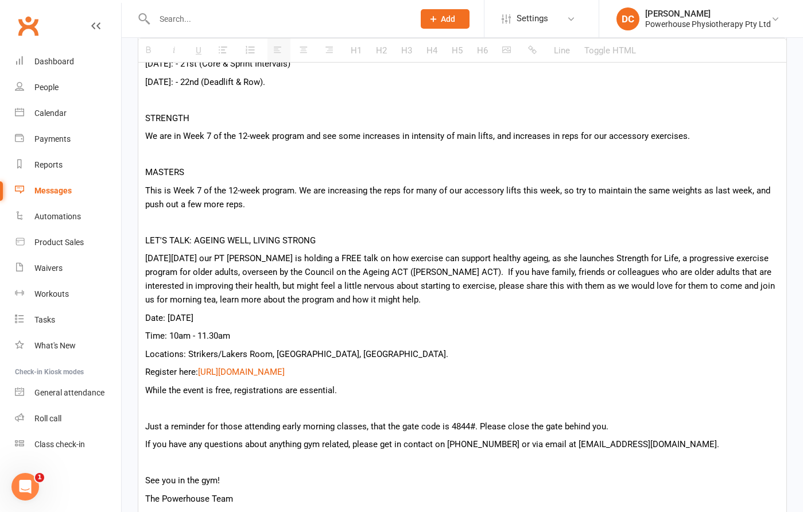
drag, startPoint x: 688, startPoint y: 258, endPoint x: 692, endPoint y: 239, distance: 18.8
click at [688, 257] on p "[DATE][DATE] our PT [PERSON_NAME] is holding a FREE talk on how exercise can su…" at bounding box center [462, 278] width 634 height 55
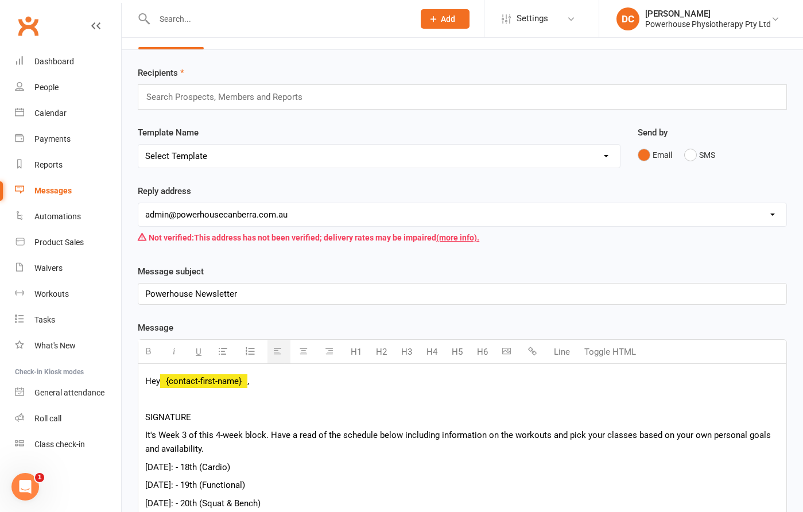
scroll to position [0, 0]
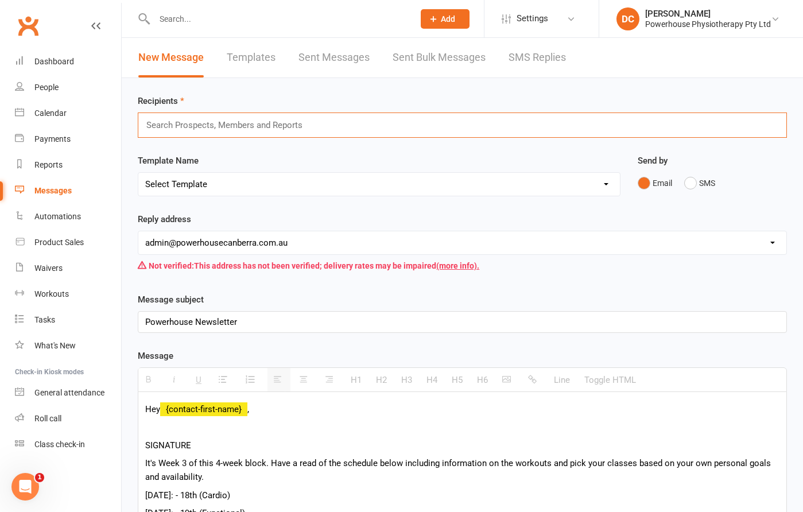
click at [273, 122] on input "text" at bounding box center [229, 125] width 168 height 15
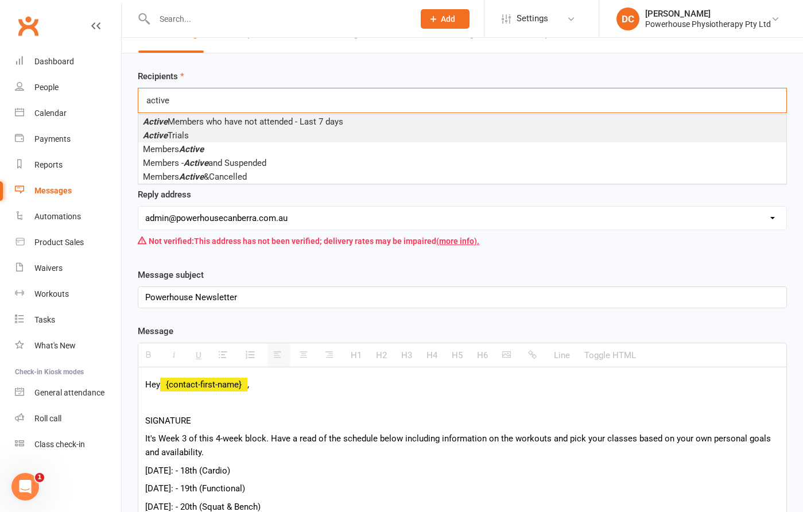
scroll to position [29, 0]
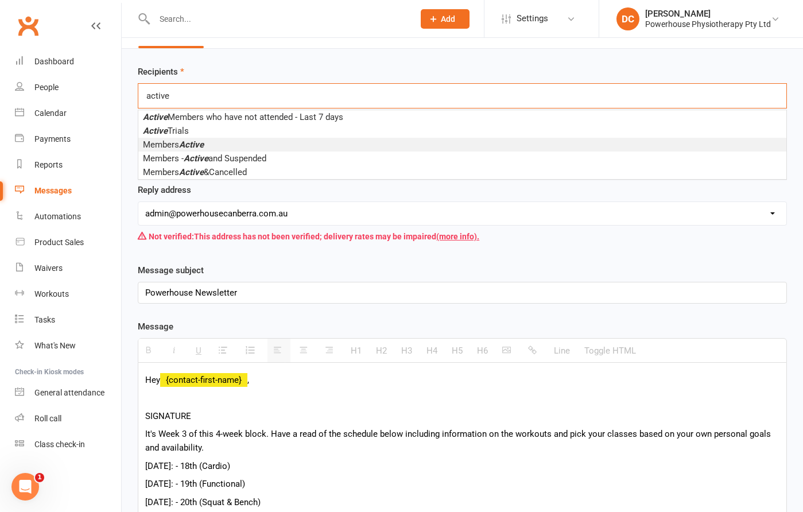
type input "active"
click at [224, 142] on li "Members Active" at bounding box center [462, 145] width 648 height 14
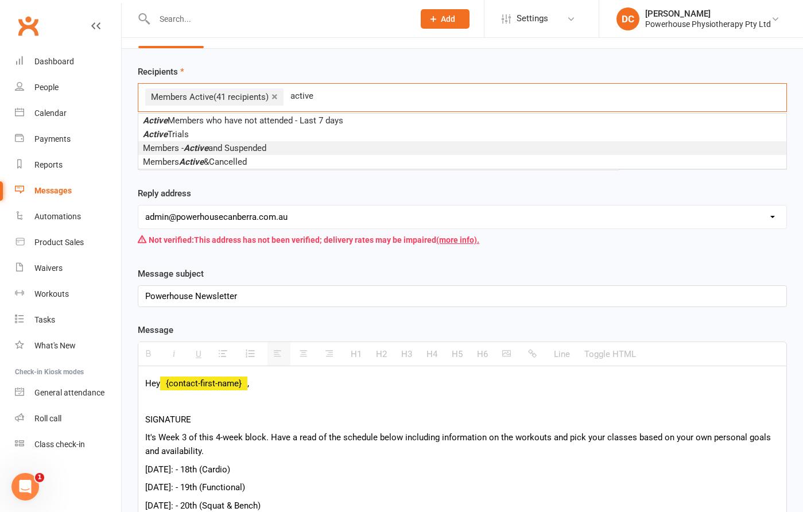
type input "active"
click at [272, 149] on li "Members - Active and Suspended" at bounding box center [462, 148] width 648 height 14
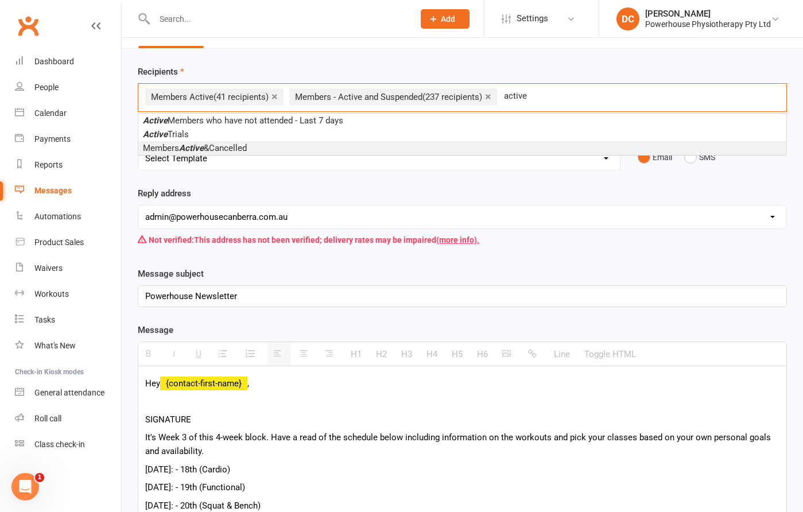
type input "active"
click at [321, 147] on li "Members Active &Cancelled" at bounding box center [462, 148] width 648 height 14
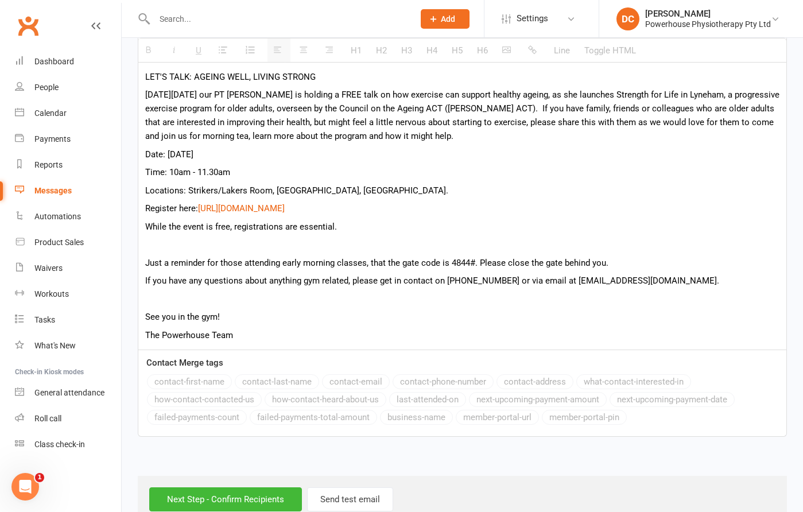
scroll to position [674, 0]
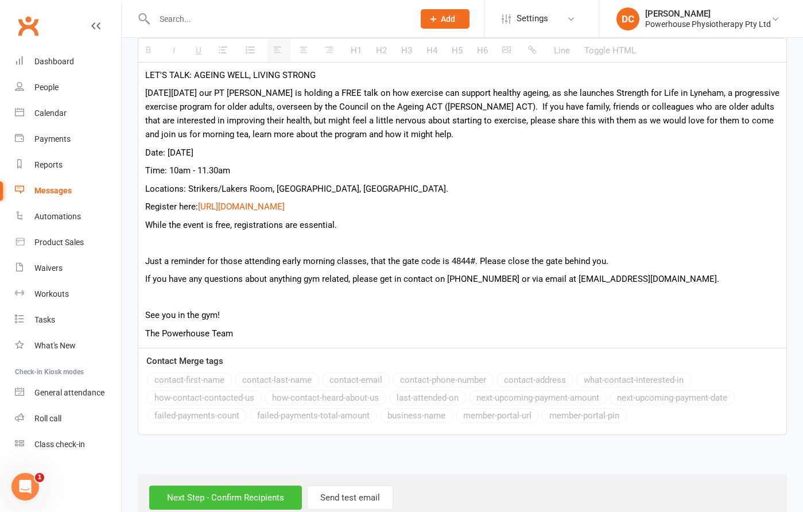
click at [243, 496] on input "Next Step - Confirm Recipients" at bounding box center [225, 498] width 153 height 24
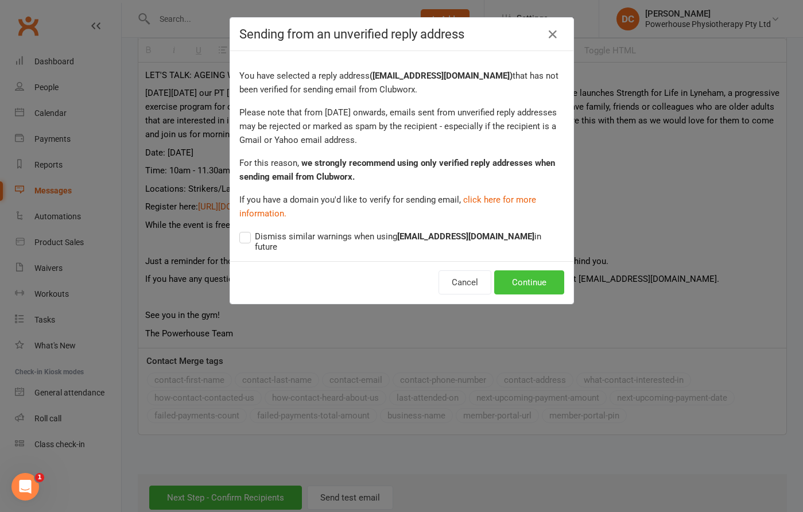
click at [512, 285] on button "Continue" at bounding box center [529, 282] width 70 height 24
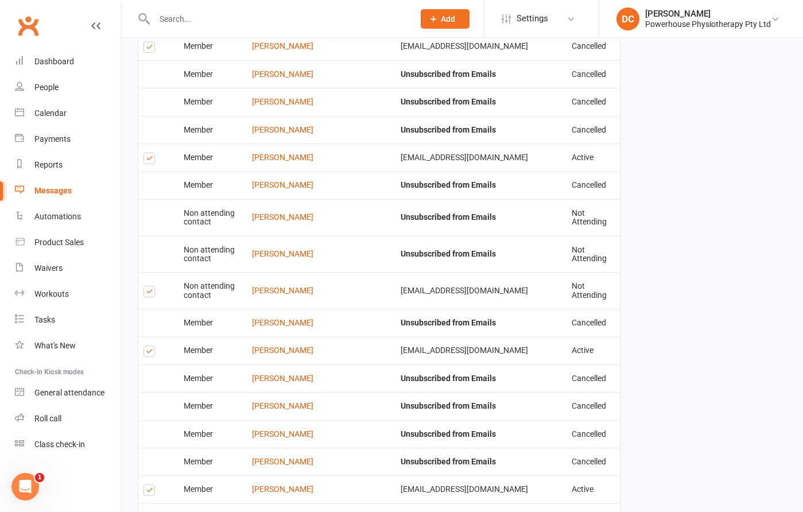
scroll to position [1951, 0]
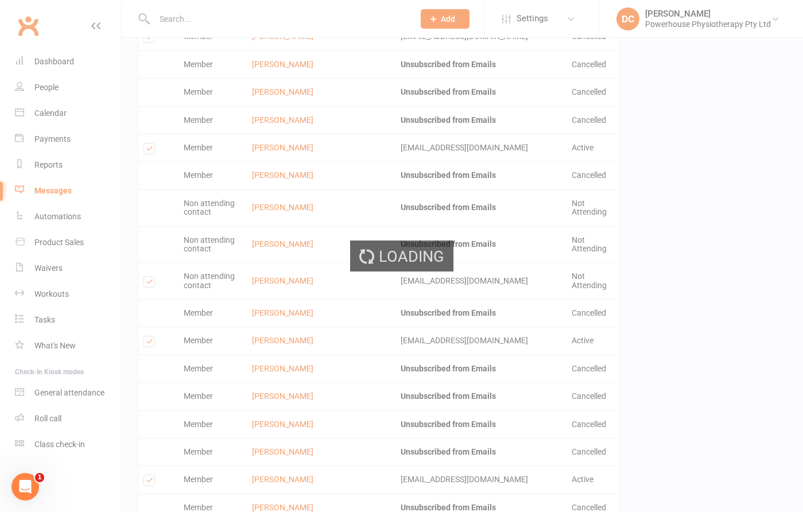
scroll to position [1946, 0]
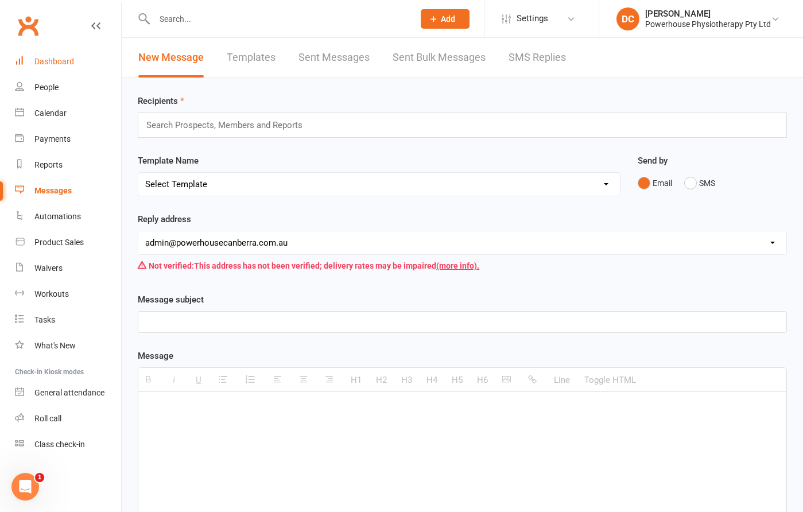
click at [64, 62] on div "Dashboard" at bounding box center [54, 61] width 40 height 9
